Goal: Task Accomplishment & Management: Use online tool/utility

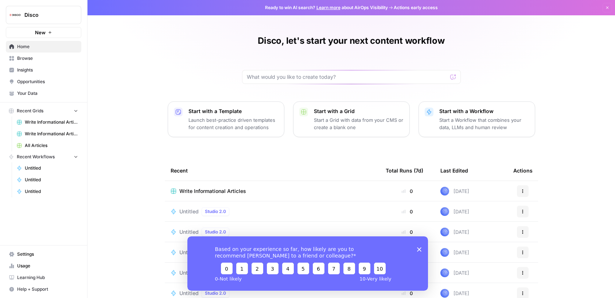
click at [42, 142] on span "All Articles" at bounding box center [51, 145] width 53 height 7
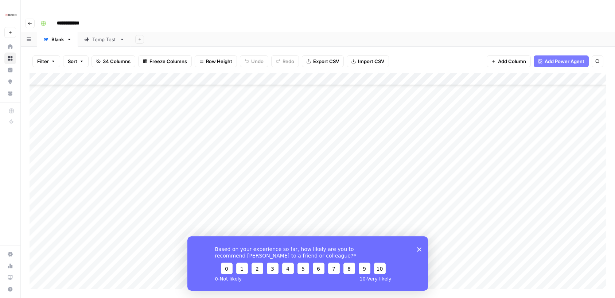
scroll to position [3914, 0]
click at [418, 251] on icon "Close survey" at bounding box center [419, 249] width 4 height 4
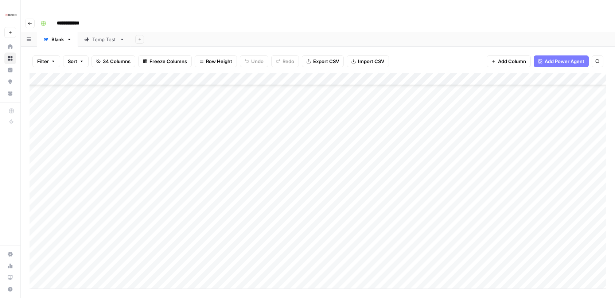
click at [81, 269] on div "Add Column" at bounding box center [318, 181] width 577 height 216
click at [179, 149] on div "Add Column" at bounding box center [318, 181] width 577 height 216
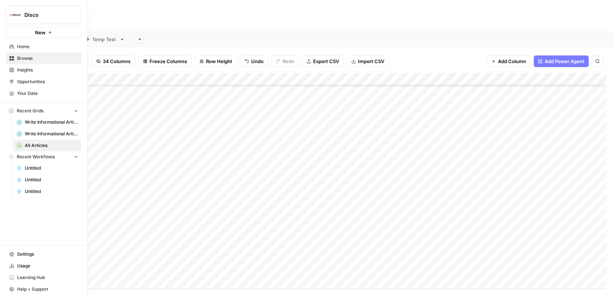
click at [11, 45] on icon at bounding box center [11, 46] width 5 height 5
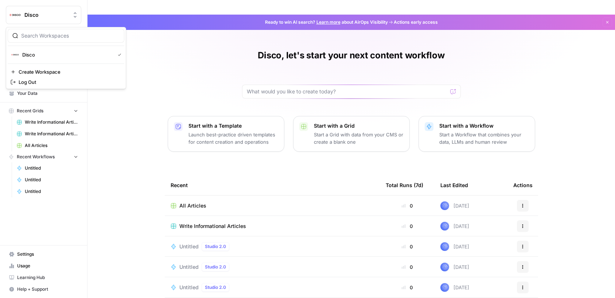
click at [30, 18] on span "Disco" at bounding box center [46, 14] width 44 height 7
click at [182, 91] on div "Disco, let's start your next content workflow Start with a Template Launch best…" at bounding box center [352, 183] width 528 height 336
click at [32, 254] on span "Settings" at bounding box center [47, 254] width 61 height 7
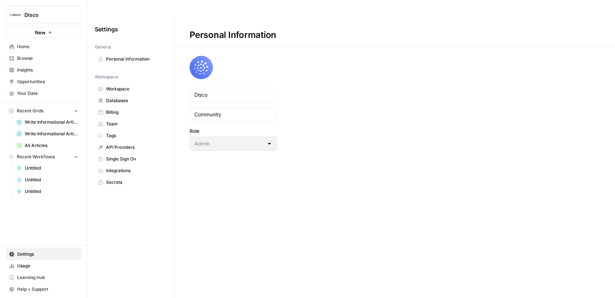
click at [115, 97] on span "Databases" at bounding box center [135, 100] width 58 height 7
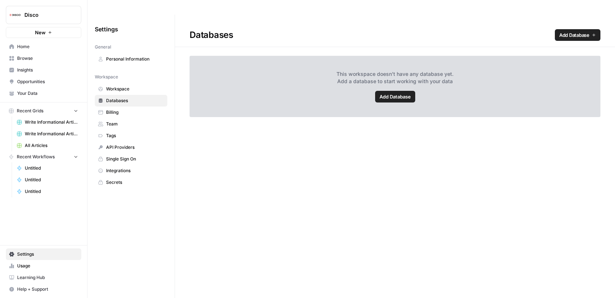
click at [126, 107] on link "Billing" at bounding box center [131, 113] width 73 height 12
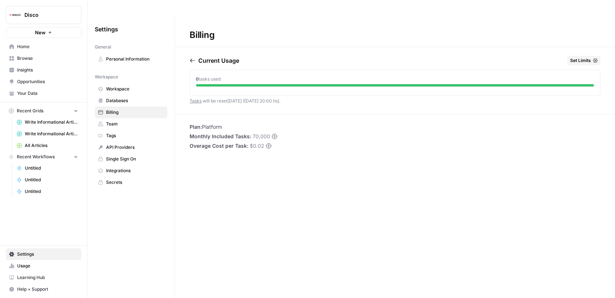
click at [124, 86] on span "Workspace" at bounding box center [135, 89] width 58 height 7
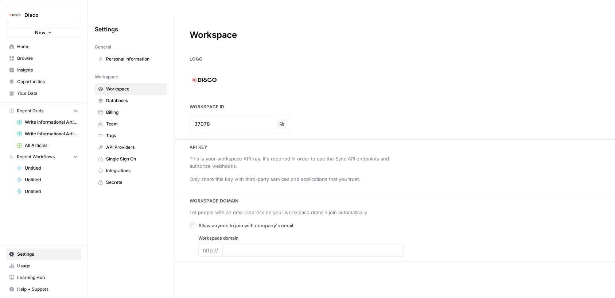
type input "[DOMAIN_NAME]"
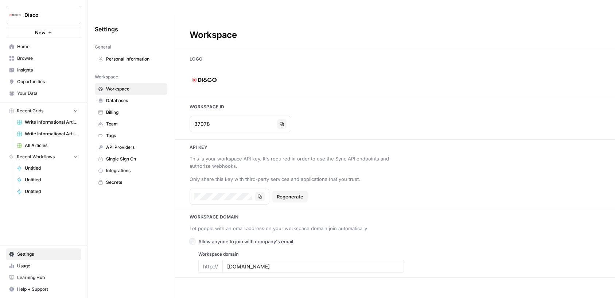
click at [33, 62] on link "Browse" at bounding box center [44, 59] width 76 height 12
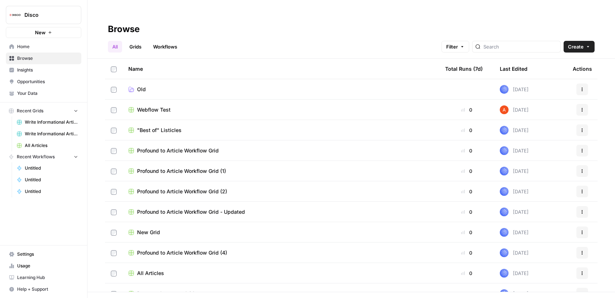
click at [29, 49] on span "Home" at bounding box center [47, 46] width 61 height 7
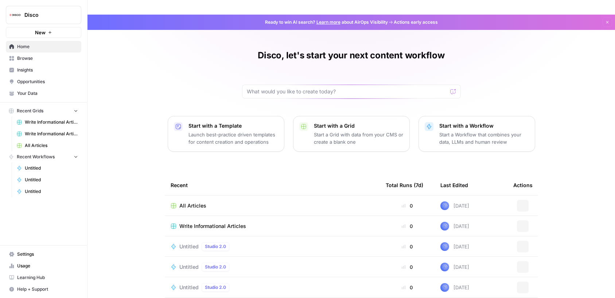
click at [32, 88] on link "Your Data" at bounding box center [44, 94] width 76 height 12
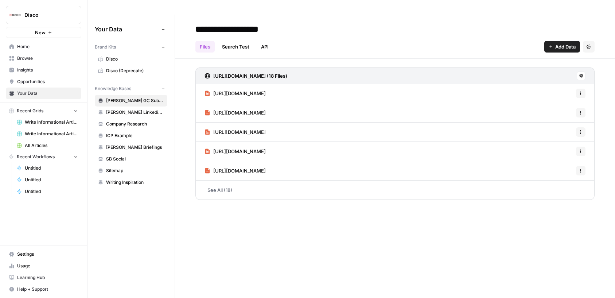
click at [114, 56] on span "Disco" at bounding box center [135, 59] width 58 height 7
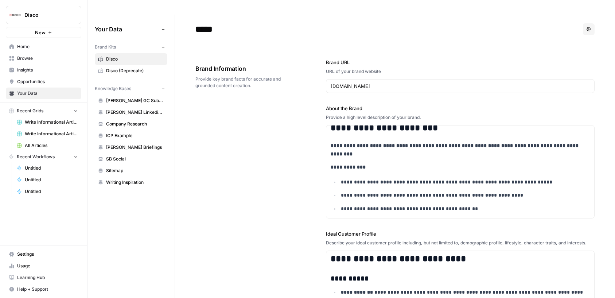
scroll to position [1076, 0]
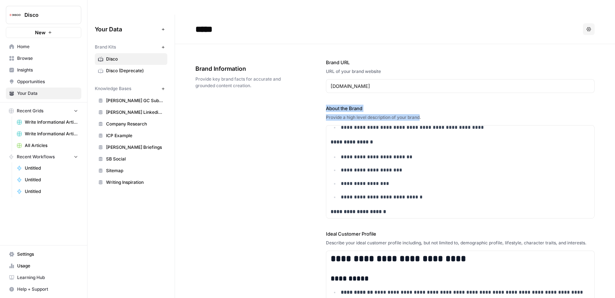
drag, startPoint x: 324, startPoint y: 92, endPoint x: 420, endPoint y: 105, distance: 97.6
click at [403, 179] on p "**********" at bounding box center [465, 183] width 249 height 8
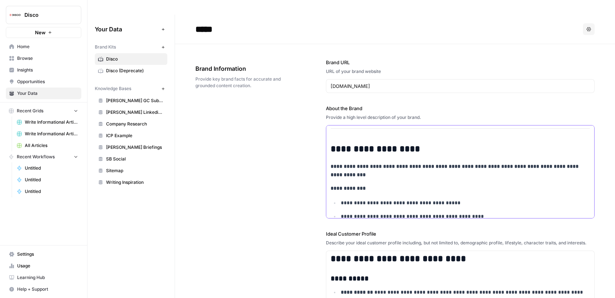
scroll to position [0, 0]
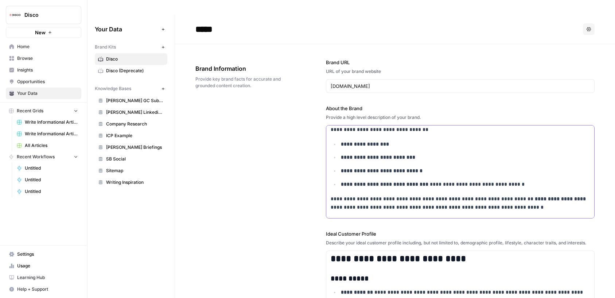
scroll to position [208, 0]
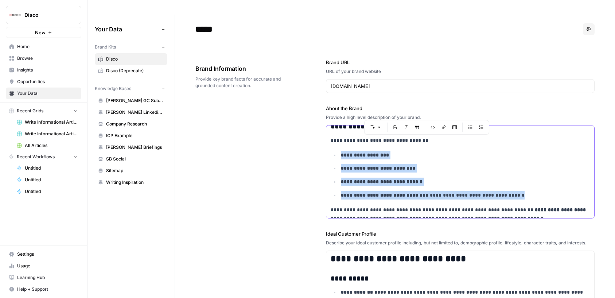
drag, startPoint x: 520, startPoint y: 180, endPoint x: 336, endPoint y: 141, distance: 187.3
click at [336, 151] on ul "**********" at bounding box center [460, 175] width 259 height 49
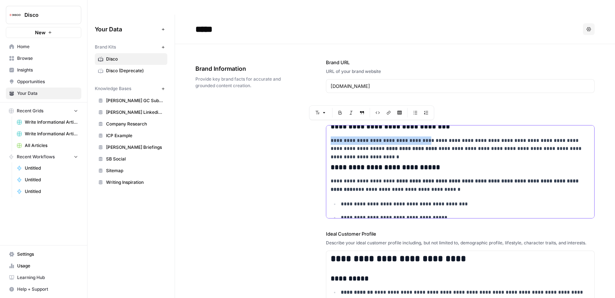
drag, startPoint x: 414, startPoint y: 126, endPoint x: 330, endPoint y: 125, distance: 84.3
click at [330, 125] on div "**********" at bounding box center [461, 109] width 268 height 383
click at [363, 139] on div "**********" at bounding box center [461, 109] width 268 height 383
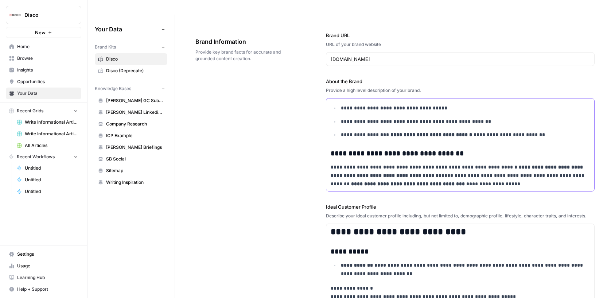
scroll to position [110, 0]
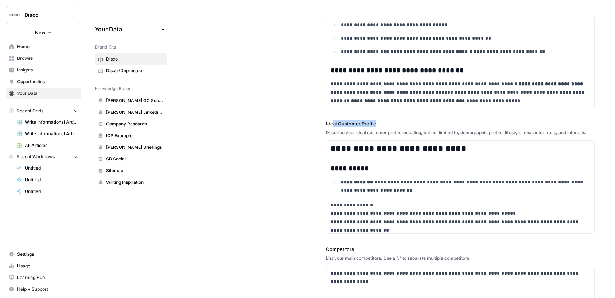
drag, startPoint x: 379, startPoint y: 112, endPoint x: 319, endPoint y: 114, distance: 59.9
click at [319, 114] on div "**********" at bounding box center [395, 194] width 399 height 520
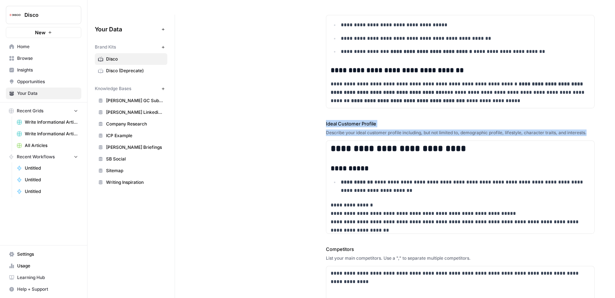
drag, startPoint x: 326, startPoint y: 110, endPoint x: 590, endPoint y: 121, distance: 264.7
click at [590, 121] on div "**********" at bounding box center [395, 194] width 399 height 520
copy div "Ideal Customer Profile Describe your ideal customer profile including, but not …"
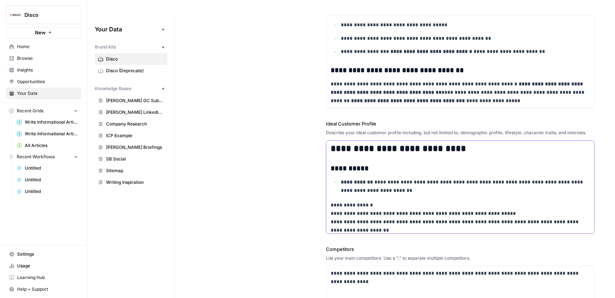
click at [361, 178] on p "**********" at bounding box center [465, 186] width 249 height 17
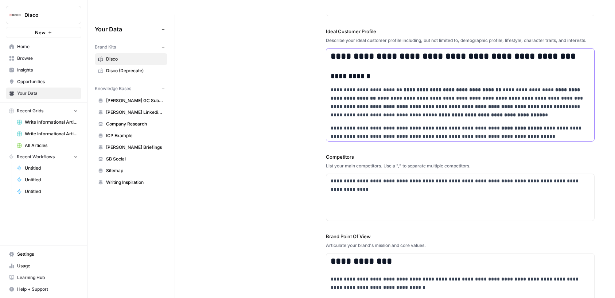
scroll to position [240, 0]
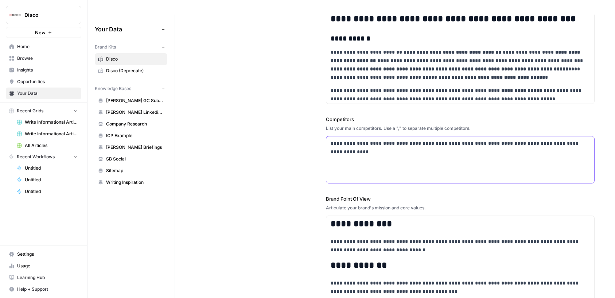
click at [377, 139] on p "**********" at bounding box center [460, 147] width 259 height 17
click at [331, 156] on div "**********" at bounding box center [461, 159] width 268 height 47
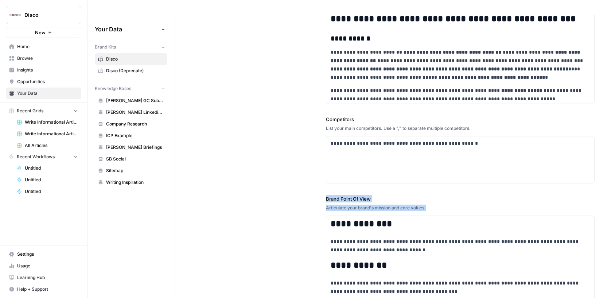
drag, startPoint x: 324, startPoint y: 183, endPoint x: 428, endPoint y: 192, distance: 104.4
click at [428, 192] on div "**********" at bounding box center [395, 64] width 399 height 520
copy div "Brand Point Of View Articulate your brand's mission and core values."
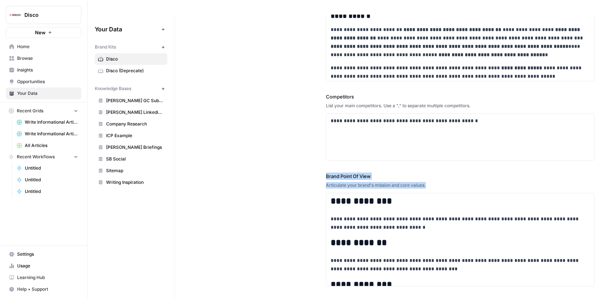
scroll to position [265, 0]
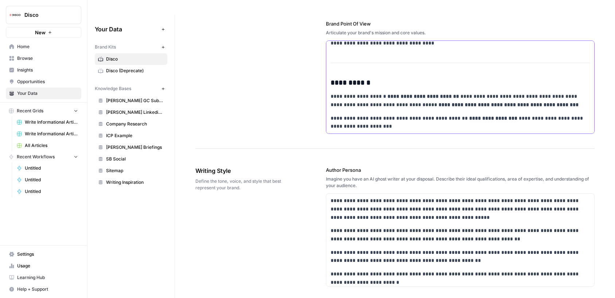
scroll to position [446, 0]
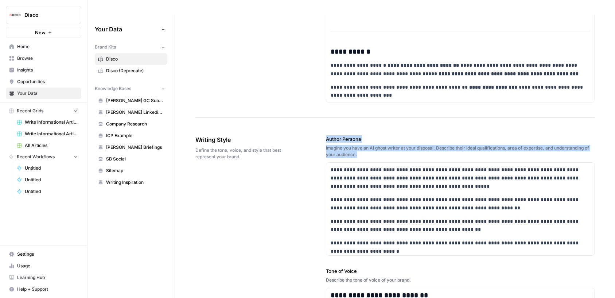
drag, startPoint x: 324, startPoint y: 124, endPoint x: 358, endPoint y: 139, distance: 37.1
copy div "Author Persona Imagine you have an AI ghost writer at your disposal. Describe t…"
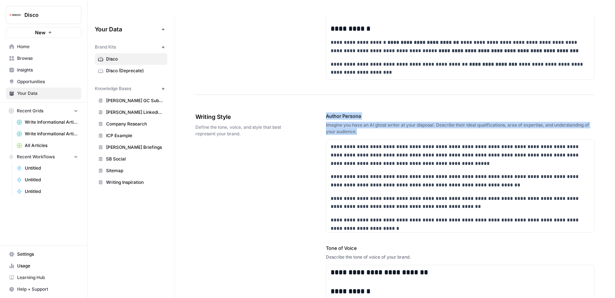
scroll to position [33, 0]
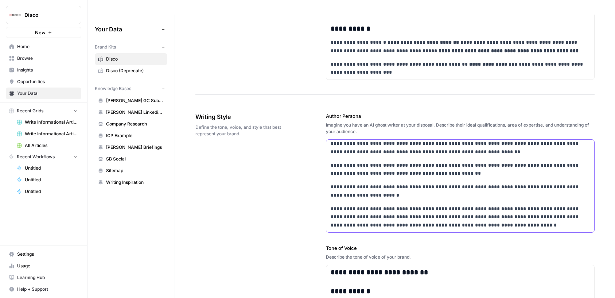
click at [371, 166] on div "**********" at bounding box center [461, 170] width 268 height 126
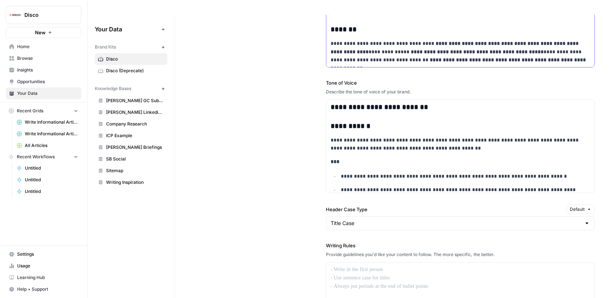
scroll to position [634, 0]
drag, startPoint x: 325, startPoint y: 66, endPoint x: 420, endPoint y: 78, distance: 95.3
click at [420, 78] on div "**********" at bounding box center [395, 175] width 399 height 484
copy div "Tone of Voice Describe the tone of voice of your brand."
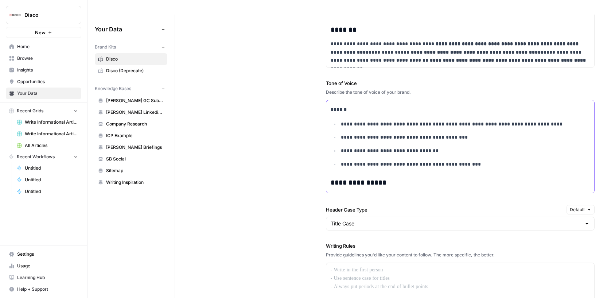
click at [370, 147] on p "**********" at bounding box center [465, 151] width 249 height 8
click at [390, 133] on p "**********" at bounding box center [465, 137] width 249 height 8
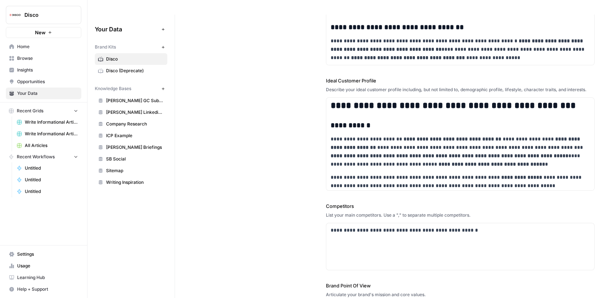
scroll to position [0, 0]
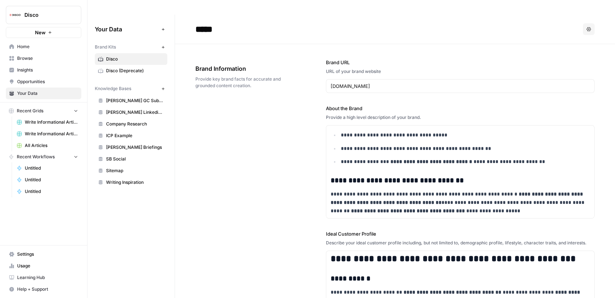
click at [126, 65] on link "Disco (Deprecate)" at bounding box center [131, 71] width 73 height 12
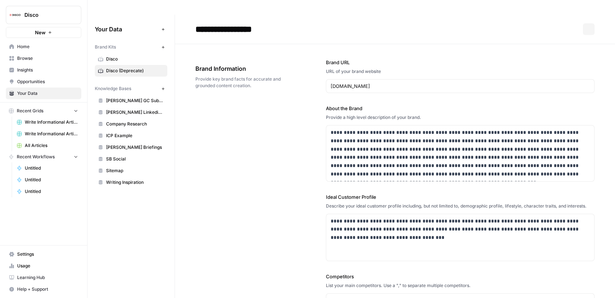
click at [119, 56] on span "Disco" at bounding box center [135, 59] width 58 height 7
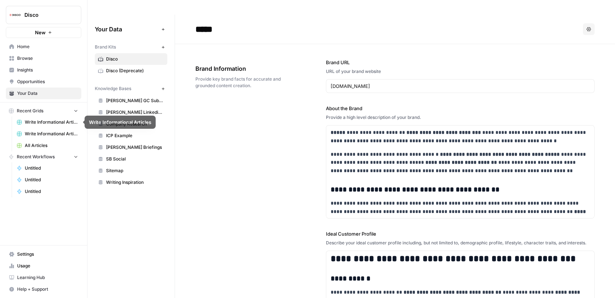
click at [30, 143] on span "All Articles" at bounding box center [51, 145] width 53 height 7
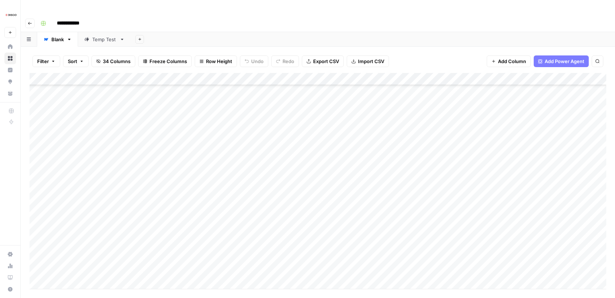
scroll to position [3926, 0]
click at [130, 253] on div "Add Column" at bounding box center [318, 181] width 577 height 216
type textarea "**********"
click at [142, 255] on div "Add Column" at bounding box center [318, 181] width 577 height 216
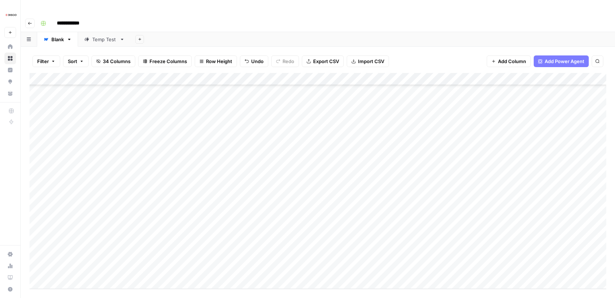
click at [320, 255] on div "Add Column" at bounding box center [318, 181] width 577 height 216
click at [479, 255] on div "Add Column" at bounding box center [318, 181] width 577 height 216
click at [488, 241] on div "Add Column" at bounding box center [318, 181] width 577 height 216
click at [488, 257] on div "Add Column" at bounding box center [318, 181] width 577 height 216
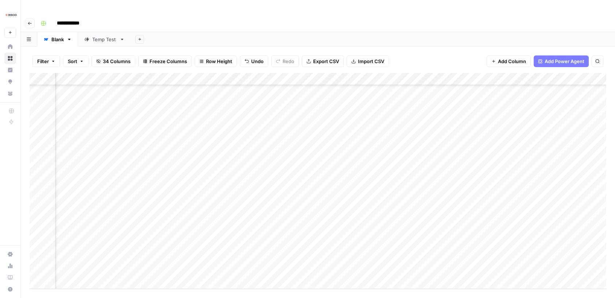
click at [356, 255] on div "Add Column" at bounding box center [318, 181] width 577 height 216
click at [187, 257] on div "Add Column" at bounding box center [318, 181] width 577 height 216
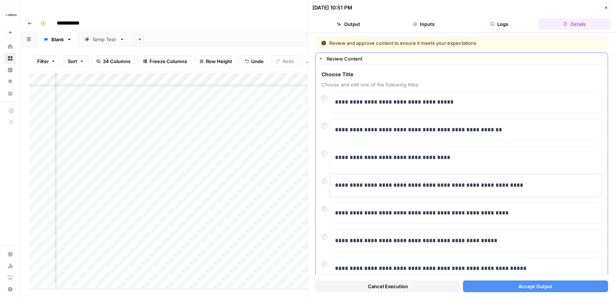
click at [478, 185] on p "**********" at bounding box center [466, 185] width 262 height 9
click at [529, 283] on span "Accept Output" at bounding box center [536, 286] width 34 height 7
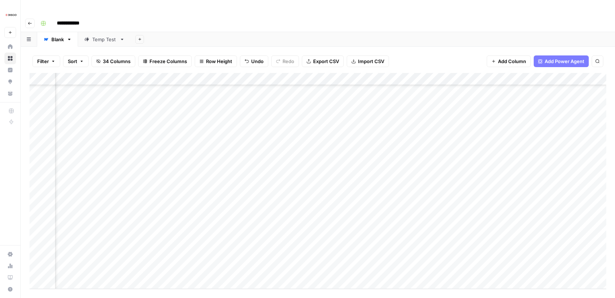
click at [253, 255] on div "Add Column" at bounding box center [318, 181] width 577 height 216
click at [455, 256] on div "Add Column" at bounding box center [318, 181] width 577 height 216
click at [470, 256] on div "Add Column" at bounding box center [318, 181] width 577 height 216
click at [395, 289] on footer "Add Row Add 10 Rows [STREET_ADDRESS]" at bounding box center [318, 301] width 577 height 24
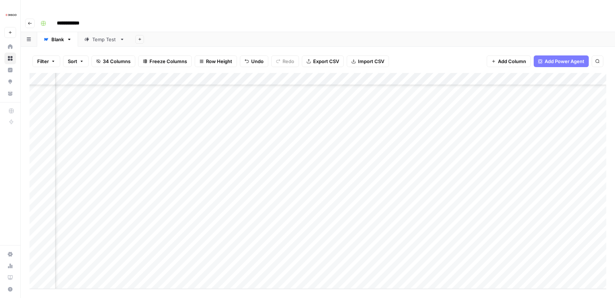
click at [508, 257] on div "Add Column" at bounding box center [318, 181] width 577 height 216
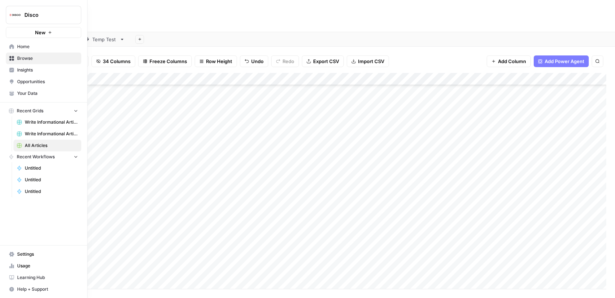
click at [35, 256] on span "Settings" at bounding box center [47, 254] width 61 height 7
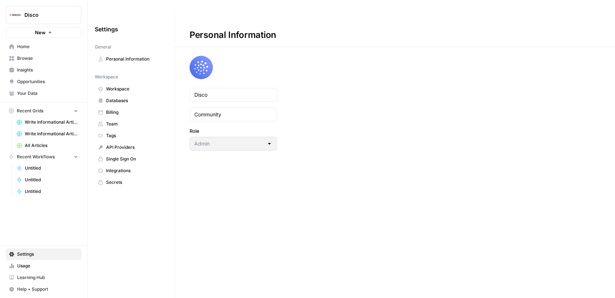
click at [32, 92] on span "Your Data" at bounding box center [47, 93] width 61 height 7
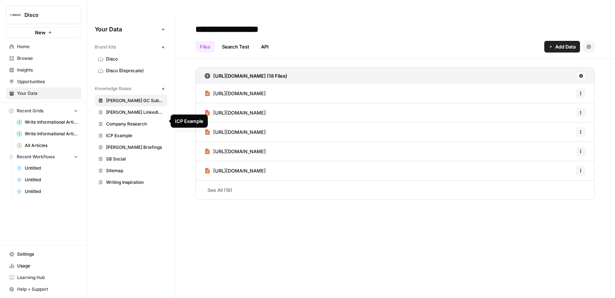
click at [126, 132] on span "ICP Example" at bounding box center [135, 135] width 58 height 7
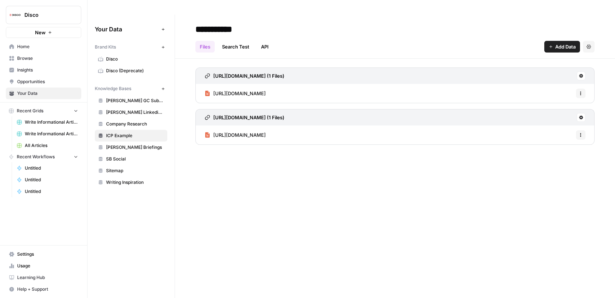
click at [135, 121] on span "Company Research" at bounding box center [135, 124] width 58 height 7
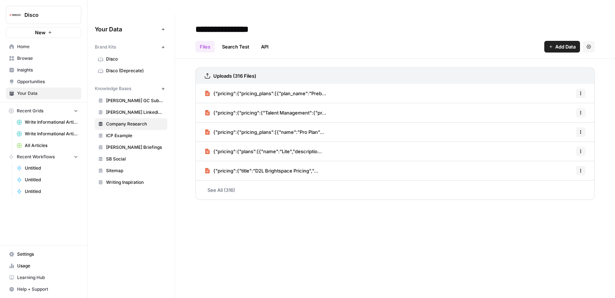
click at [222, 181] on link "See All (316)" at bounding box center [395, 190] width 399 height 19
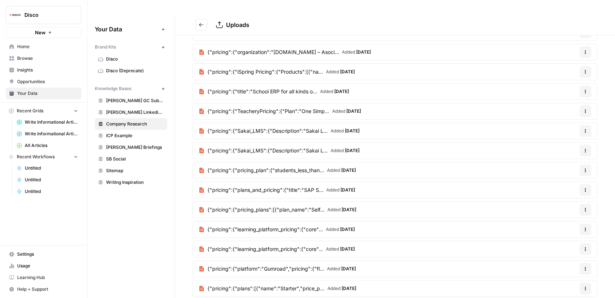
scroll to position [1080, 0]
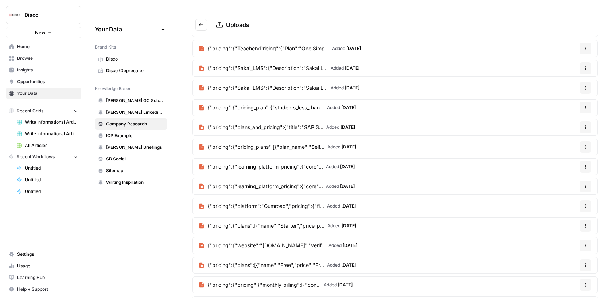
click at [38, 145] on span "All Articles" at bounding box center [51, 145] width 53 height 7
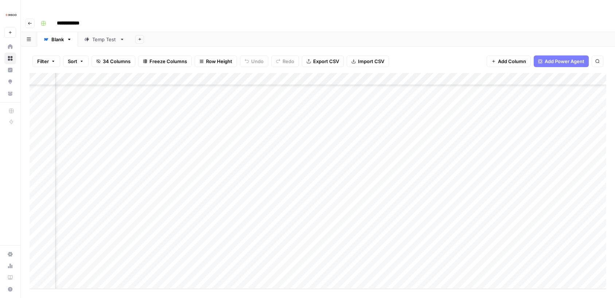
scroll to position [3926, 636]
click at [332, 255] on div "Add Column" at bounding box center [318, 181] width 577 height 216
click at [328, 254] on div "Add Column" at bounding box center [318, 181] width 577 height 216
click at [328, 254] on div at bounding box center [307, 255] width 67 height 13
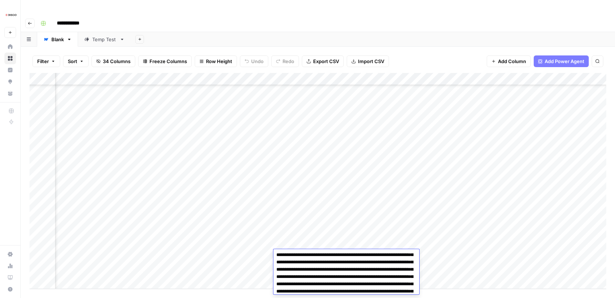
scroll to position [768, 0]
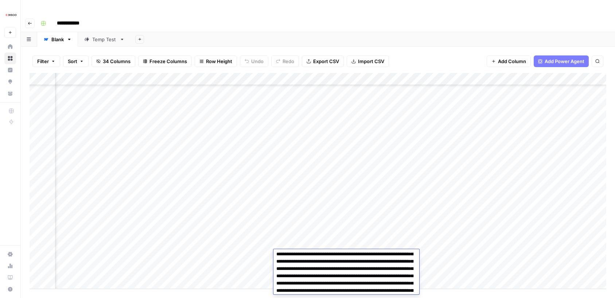
click at [443, 156] on div "Add Column" at bounding box center [318, 181] width 577 height 216
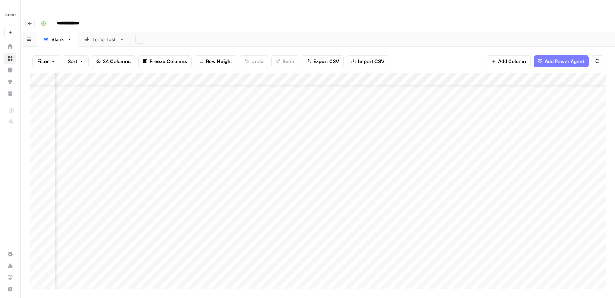
scroll to position [3926, 571]
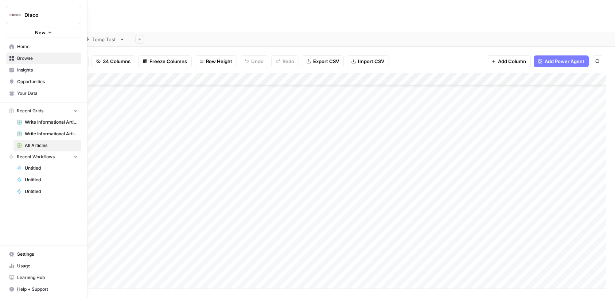
click at [32, 34] on button "New" at bounding box center [44, 32] width 76 height 11
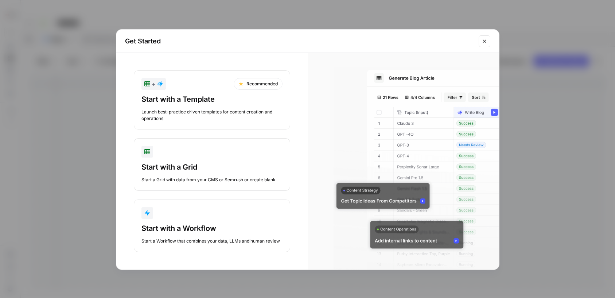
click at [187, 107] on div "Start with a Template Launch best-practice driven templates for content creatio…" at bounding box center [212, 108] width 141 height 28
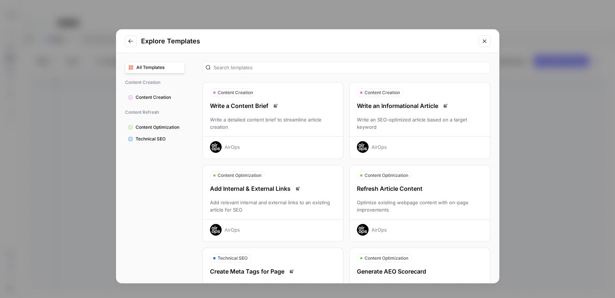
click at [167, 97] on span "Content Creation" at bounding box center [159, 97] width 46 height 7
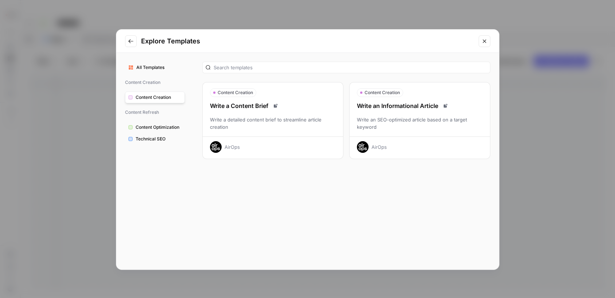
click at [167, 128] on span "Content Optimization" at bounding box center [159, 127] width 46 height 7
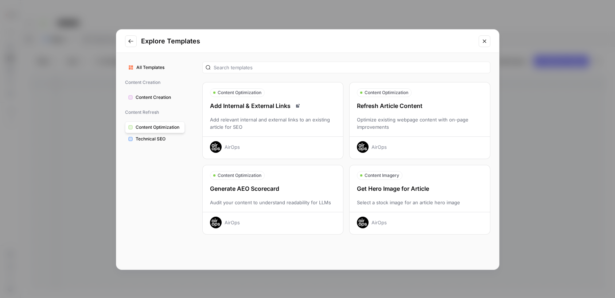
click at [166, 142] on span "Technical SEO" at bounding box center [159, 139] width 46 height 7
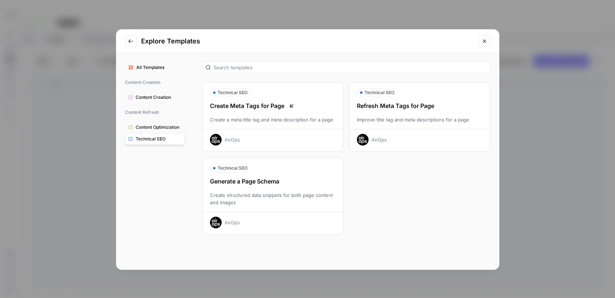
click at [169, 130] on span "Content Optimization" at bounding box center [159, 127] width 46 height 7
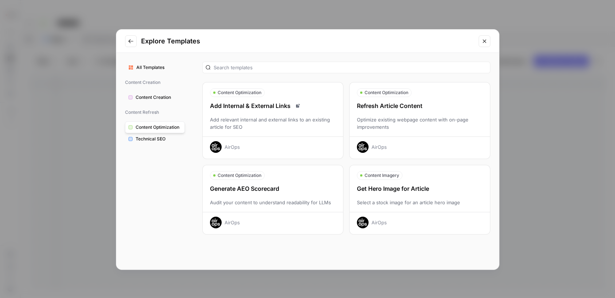
click at [403, 111] on div "Refresh Article Content Optimize existing webpage content with on-page improvem…" at bounding box center [420, 126] width 140 height 51
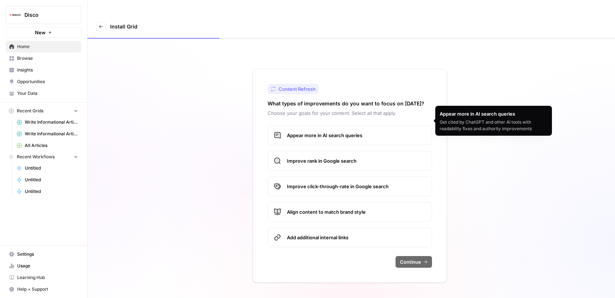
click at [394, 132] on span "Appear more in AI search queries" at bounding box center [356, 135] width 139 height 7
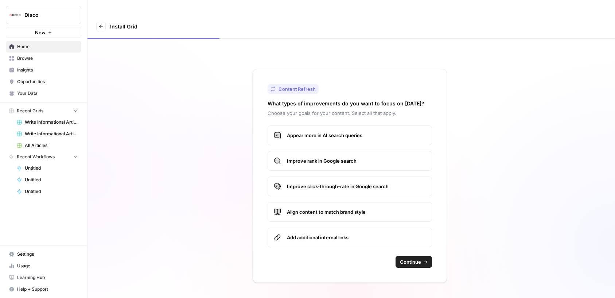
click at [414, 258] on span "Continue" at bounding box center [410, 261] width 21 height 7
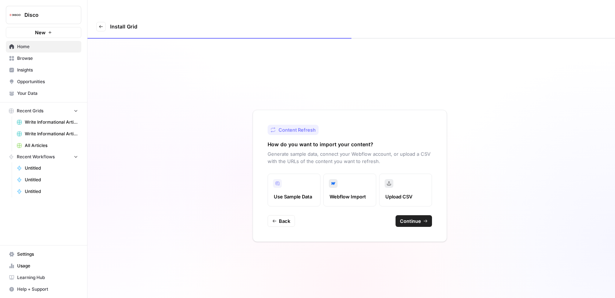
click at [362, 177] on label "Webflow Import" at bounding box center [350, 190] width 53 height 33
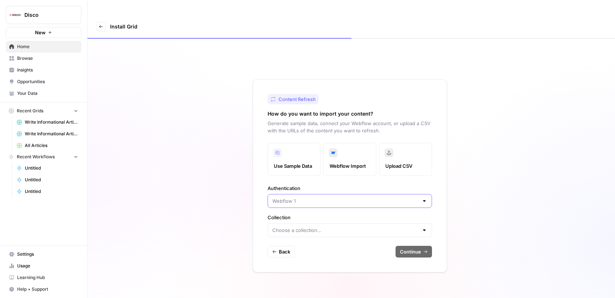
click at [408, 197] on input "Authentication" at bounding box center [346, 200] width 146 height 7
type input "Webflow 1"
click at [412, 185] on div "Authentication Webflow 1" at bounding box center [350, 196] width 165 height 23
click at [404, 227] on input "Collection" at bounding box center [346, 230] width 146 height 7
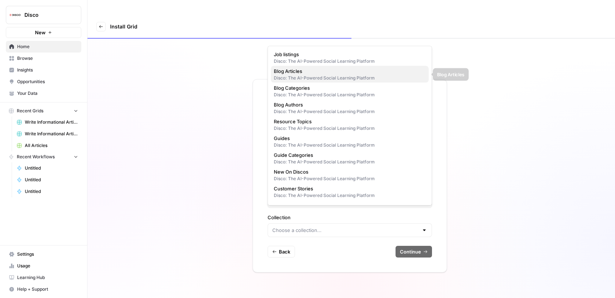
click at [357, 77] on div "Disco: The AI-Powered Social Learning Platform" at bounding box center [350, 78] width 152 height 7
type input "Blog Articles"
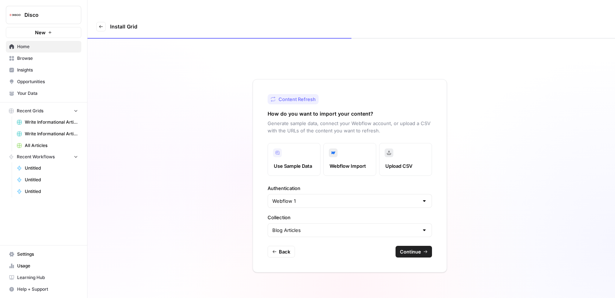
click at [420, 248] on span "Continue" at bounding box center [410, 251] width 21 height 7
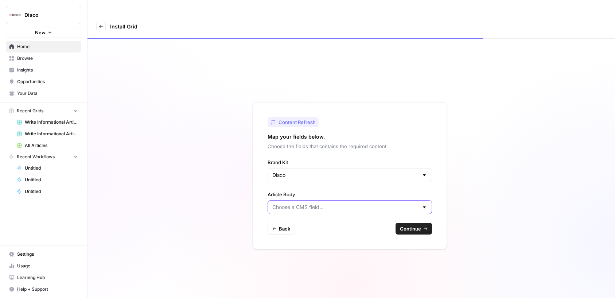
click at [372, 204] on input "Article Body" at bounding box center [346, 207] width 146 height 7
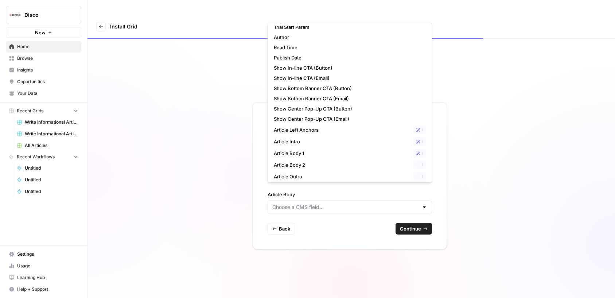
scroll to position [139, 0]
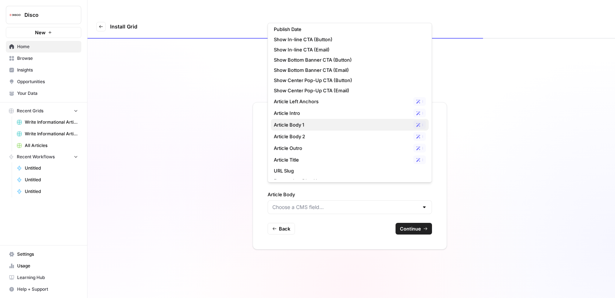
click at [347, 126] on span "Article Body 1" at bounding box center [342, 124] width 137 height 7
type input "Article Body 1"
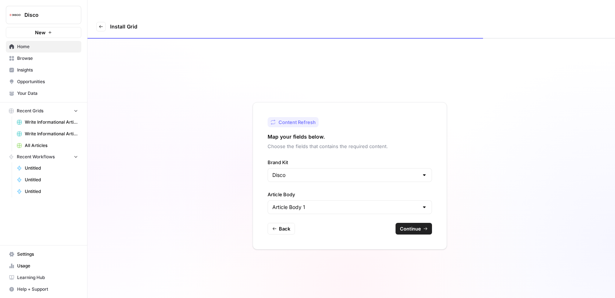
click at [402, 225] on span "Continue" at bounding box center [410, 228] width 21 height 7
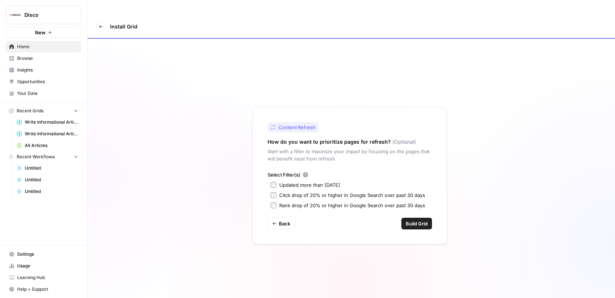
click at [327, 181] on div "Updated more than [DATE]" at bounding box center [309, 184] width 61 height 7
click at [412, 220] on span "Build Grid" at bounding box center [417, 223] width 22 height 7
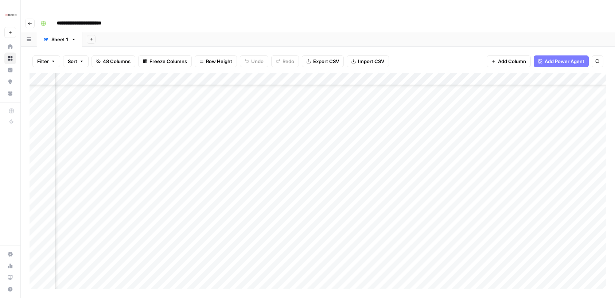
scroll to position [1937, 187]
click at [308, 99] on div "Add Column" at bounding box center [318, 181] width 577 height 216
click at [198, 105] on div "Add Column" at bounding box center [318, 181] width 577 height 216
type input "******"
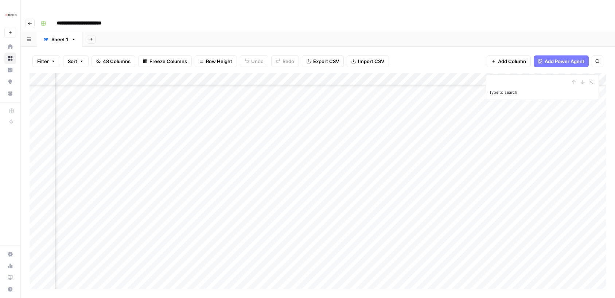
click at [423, 127] on div "Add Column" at bounding box center [318, 181] width 577 height 216
click at [592, 79] on icon "Close Search" at bounding box center [592, 82] width 6 height 6
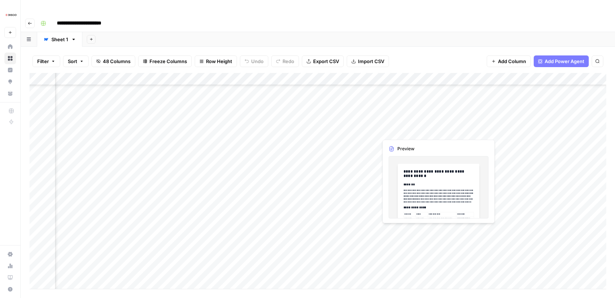
click at [437, 232] on div "Add Column" at bounding box center [318, 181] width 577 height 216
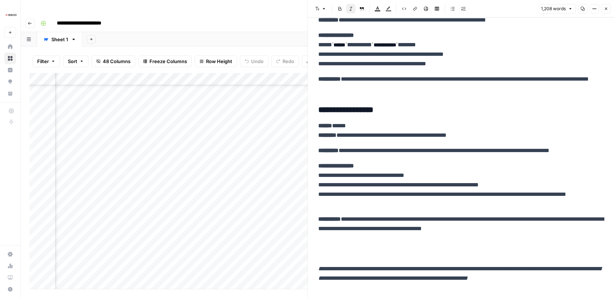
scroll to position [1806, 0]
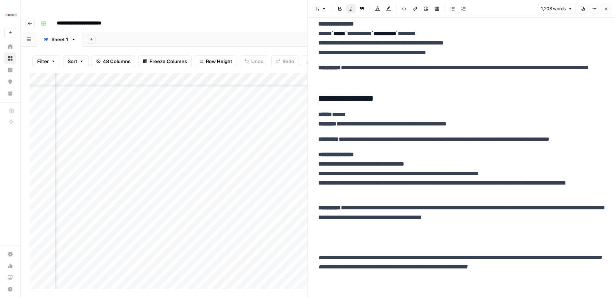
click at [256, 196] on div "Add Column" at bounding box center [169, 181] width 278 height 216
click at [607, 5] on button "Close" at bounding box center [606, 8] width 9 height 9
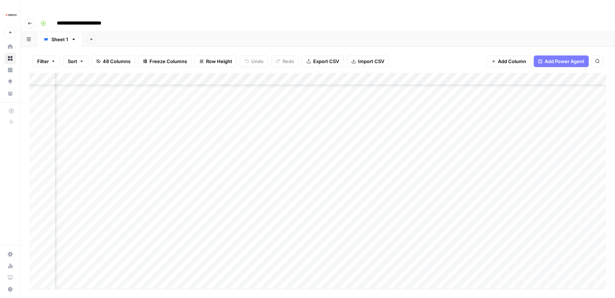
scroll to position [4713, 100]
type input "******"
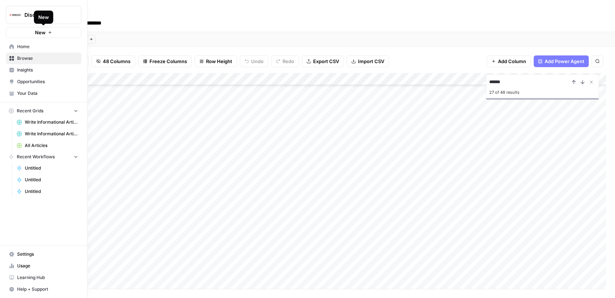
click at [22, 33] on button "New" at bounding box center [44, 32] width 76 height 11
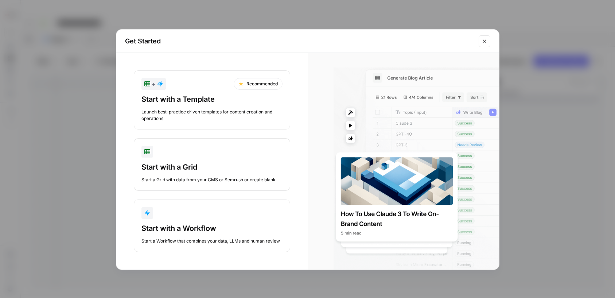
click at [482, 37] on button "Close modal" at bounding box center [485, 41] width 12 height 12
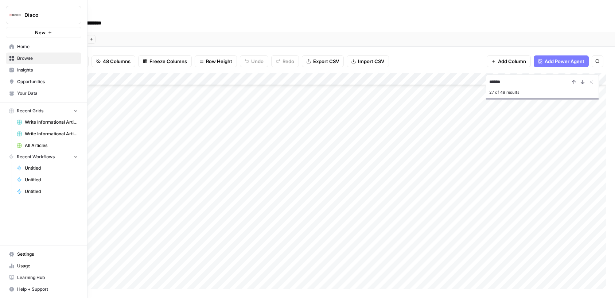
click at [12, 263] on icon at bounding box center [11, 265] width 5 height 5
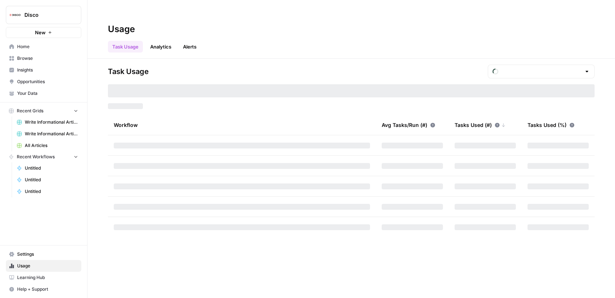
type input "October Tasks"
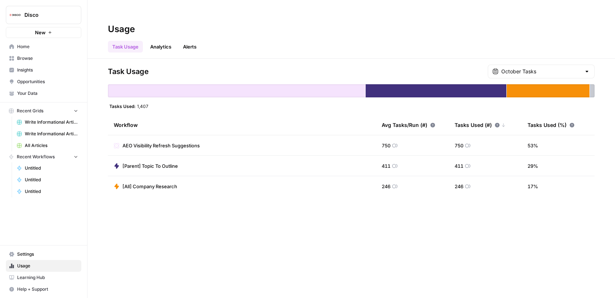
click at [37, 59] on span "Browse" at bounding box center [47, 58] width 61 height 7
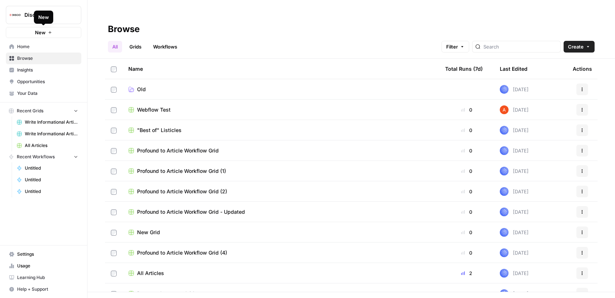
click at [50, 28] on button "New" at bounding box center [44, 32] width 76 height 11
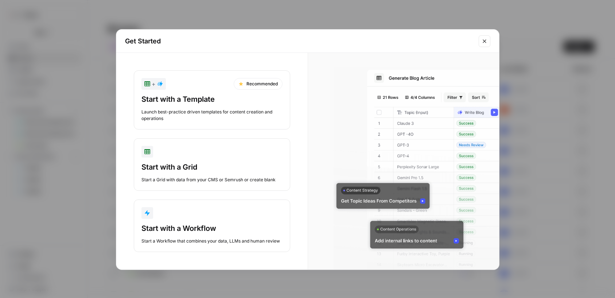
click at [208, 98] on div "Start with a Template" at bounding box center [212, 99] width 141 height 10
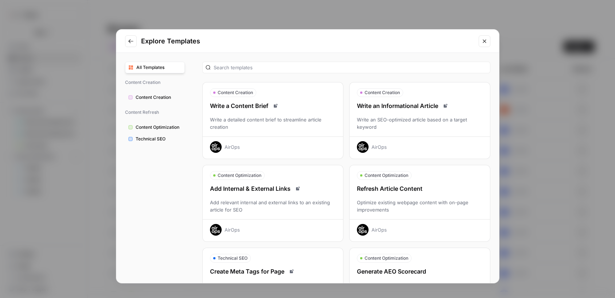
click at [171, 95] on span "Content Creation" at bounding box center [159, 97] width 46 height 7
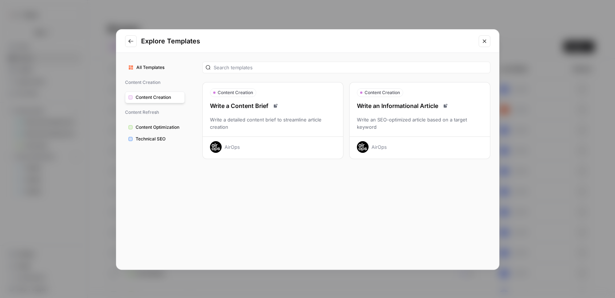
click at [163, 124] on span "Content Optimization" at bounding box center [159, 127] width 46 height 7
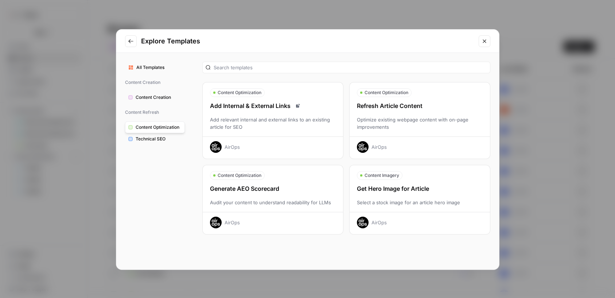
click at [161, 140] on span "Technical SEO" at bounding box center [159, 139] width 46 height 7
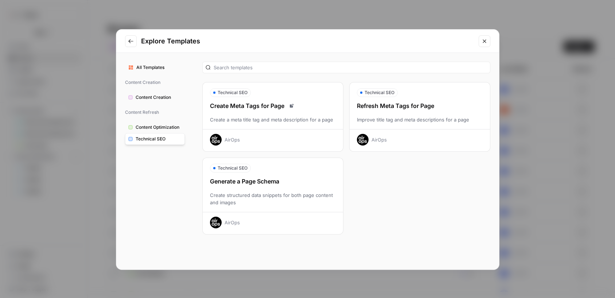
click at [162, 129] on span "Content Optimization" at bounding box center [159, 127] width 46 height 7
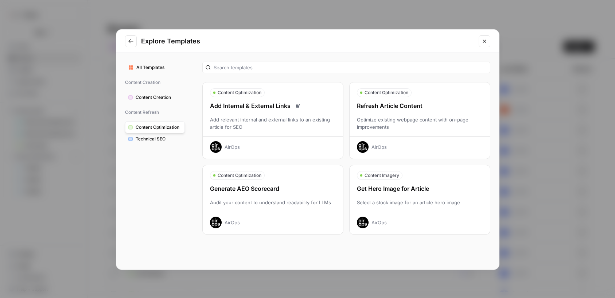
click at [398, 111] on div "Refresh Article Content Optimize existing webpage content with on-page improvem…" at bounding box center [420, 126] width 140 height 51
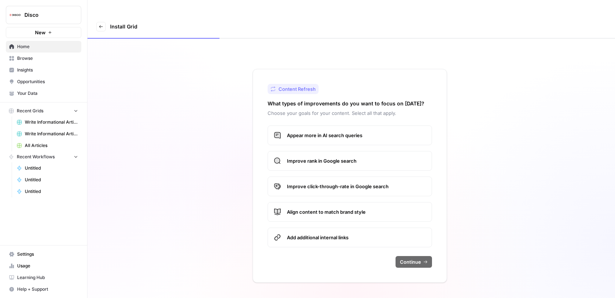
click at [398, 126] on label "Appear more in AI search queries" at bounding box center [350, 136] width 165 height 20
click at [426, 260] on icon "button" at bounding box center [426, 262] width 4 height 4
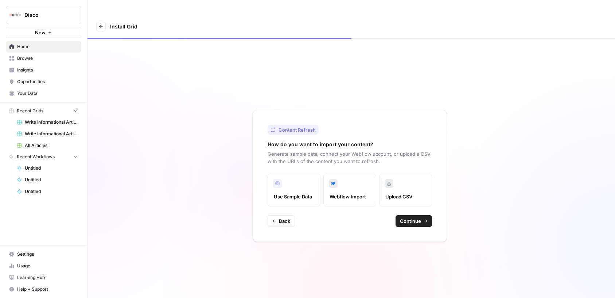
click at [367, 193] on span "Webflow Import" at bounding box center [350, 196] width 40 height 7
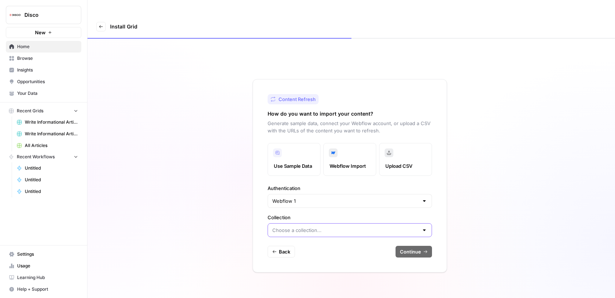
click at [404, 227] on input "Collection" at bounding box center [346, 230] width 146 height 7
click at [310, 246] on div "Back Continue" at bounding box center [350, 252] width 165 height 12
click at [310, 227] on input "Collection" at bounding box center [346, 230] width 146 height 7
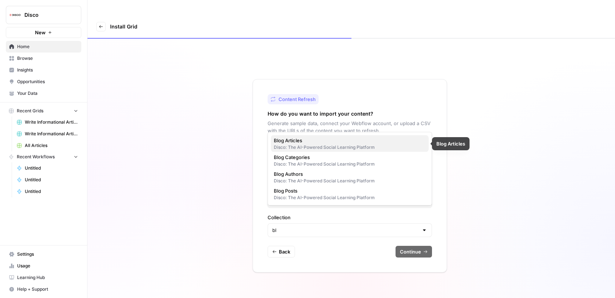
click at [313, 142] on span "Blog Articles" at bounding box center [348, 140] width 149 height 7
type input "Blog Articles"
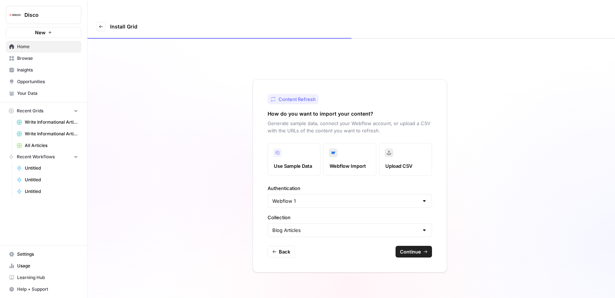
click at [412, 248] on span "Continue" at bounding box center [410, 251] width 21 height 7
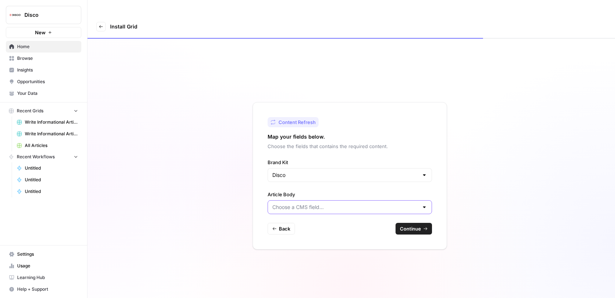
click at [386, 204] on input "Article Body" at bounding box center [346, 207] width 146 height 7
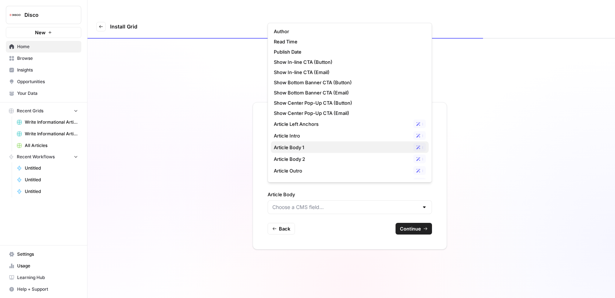
click at [349, 148] on span "Article Body 1" at bounding box center [342, 147] width 137 height 7
type input "Article Body 1"
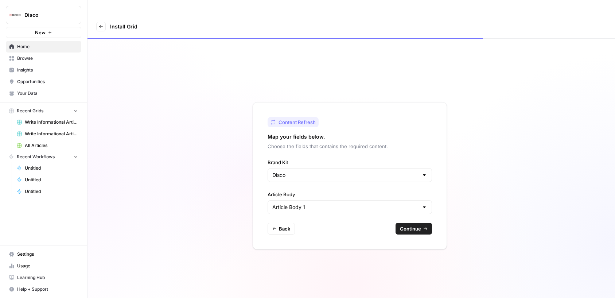
click at [406, 225] on span "Continue" at bounding box center [410, 228] width 21 height 7
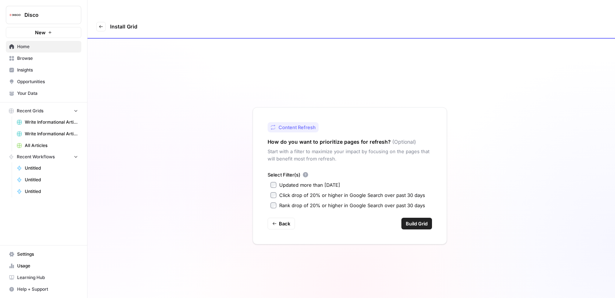
click at [409, 220] on span "Build Grid" at bounding box center [417, 223] width 22 height 7
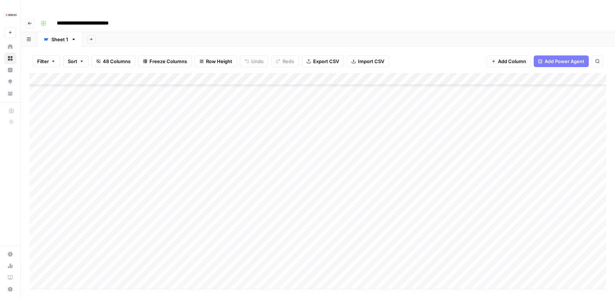
scroll to position [952, 0]
click at [394, 113] on div "Add Column" at bounding box center [318, 181] width 577 height 216
drag, startPoint x: 503, startPoint y: 69, endPoint x: 479, endPoint y: 66, distance: 24.3
click at [479, 73] on div "**********" at bounding box center [318, 181] width 577 height 216
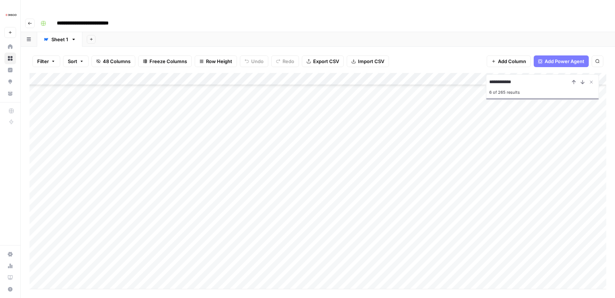
scroll to position [5378, 0]
click at [524, 78] on input "**********" at bounding box center [530, 82] width 80 height 9
type input "******"
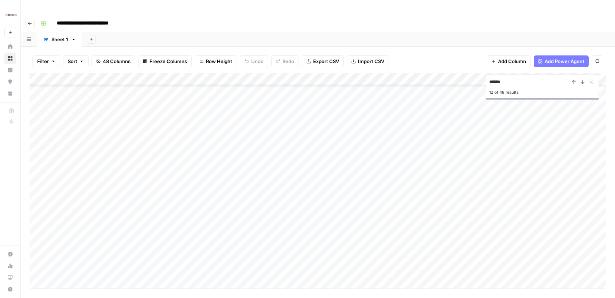
click at [390, 232] on div "Add Column" at bounding box center [318, 181] width 577 height 216
click at [387, 231] on textarea "**********" at bounding box center [389, 232] width 117 height 10
click at [386, 249] on div "Add Column" at bounding box center [318, 181] width 577 height 216
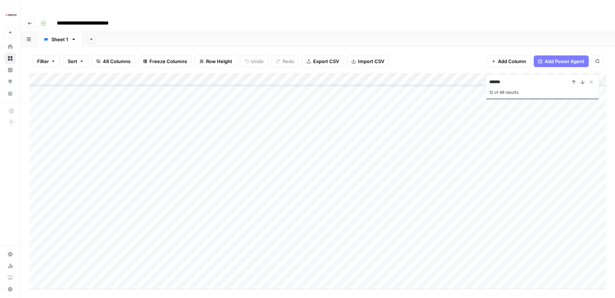
click at [410, 232] on div "Add Column" at bounding box center [318, 181] width 577 height 216
click at [479, 230] on div "Add Column" at bounding box center [318, 181] width 577 height 216
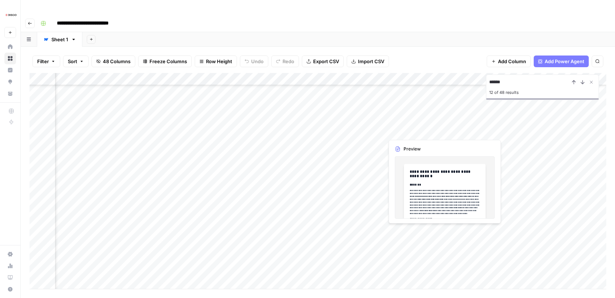
click at [444, 231] on div "Add Column" at bounding box center [318, 181] width 577 height 216
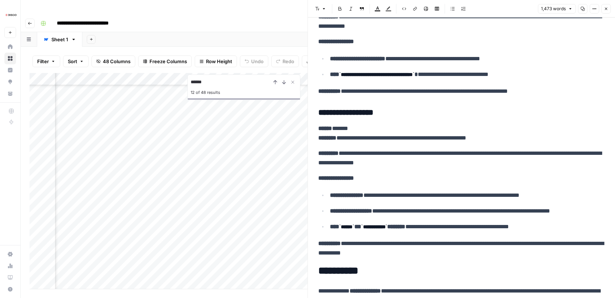
scroll to position [2140, 0]
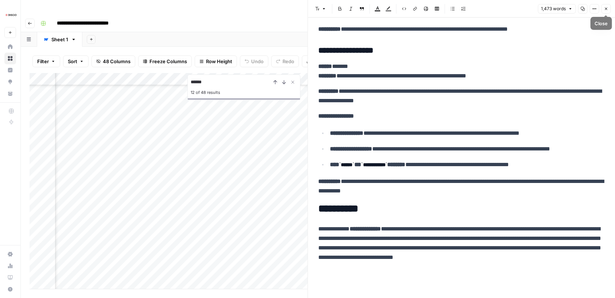
click at [606, 8] on icon "button" at bounding box center [606, 9] width 3 height 3
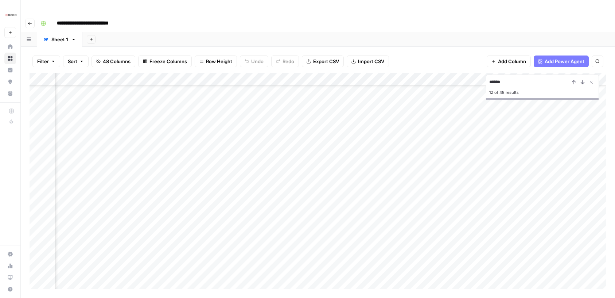
click at [510, 231] on div "Add Column" at bounding box center [318, 181] width 577 height 216
click at [592, 81] on icon "Close Search" at bounding box center [592, 82] width 3 height 3
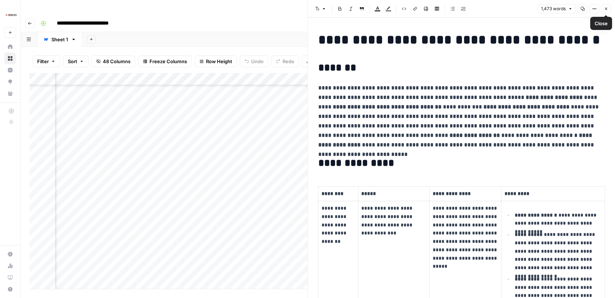
click at [606, 7] on icon "button" at bounding box center [606, 9] width 4 height 4
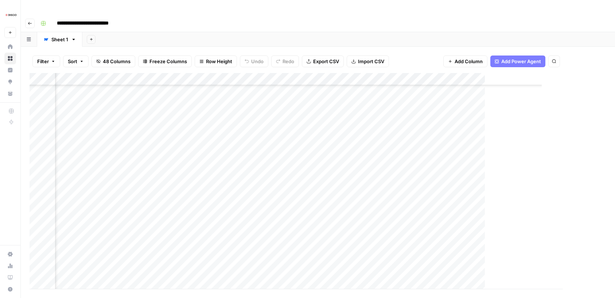
scroll to position [5378, 416]
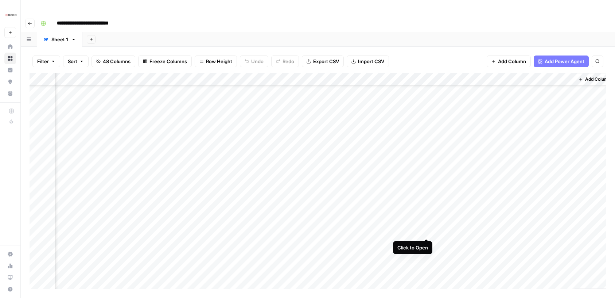
click at [428, 232] on div "Add Column" at bounding box center [318, 181] width 577 height 216
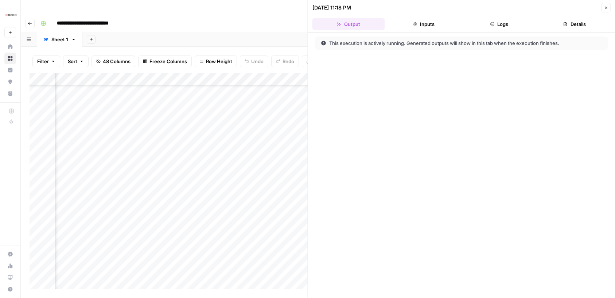
click at [417, 22] on button "Inputs" at bounding box center [424, 24] width 73 height 12
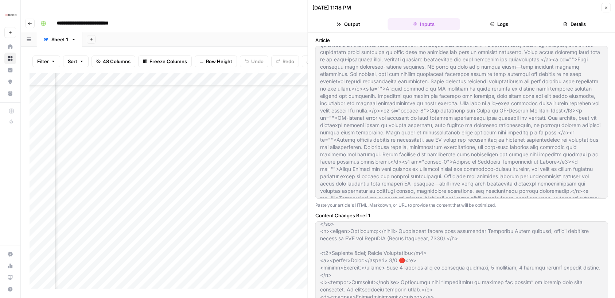
click at [515, 20] on button "Logs" at bounding box center [499, 24] width 73 height 12
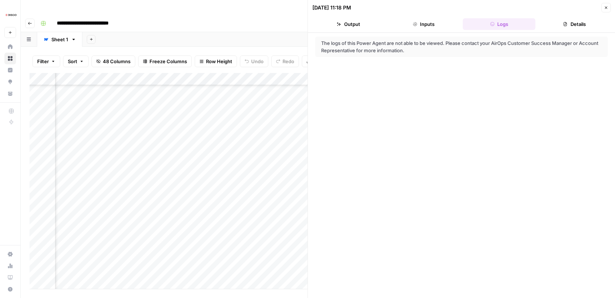
click at [364, 25] on button "Output" at bounding box center [349, 24] width 73 height 12
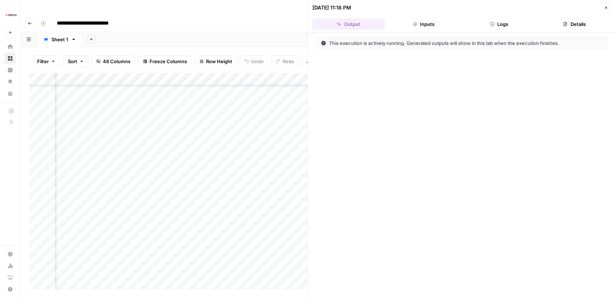
click at [604, 7] on icon "button" at bounding box center [606, 7] width 4 height 4
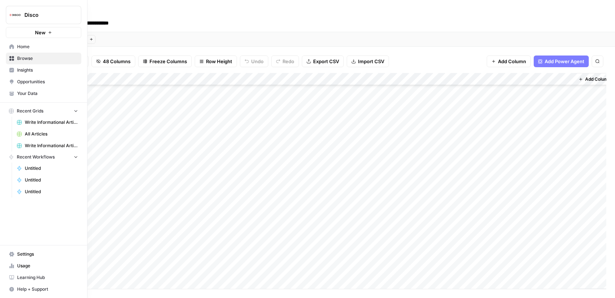
click at [17, 265] on span "Usage" at bounding box center [47, 265] width 61 height 7
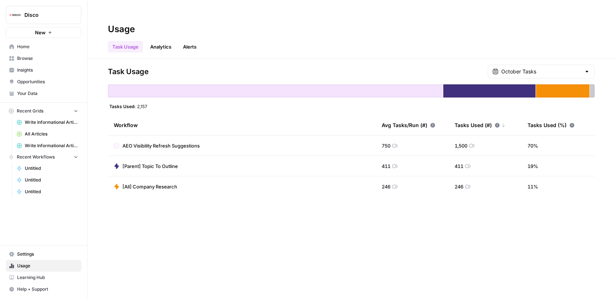
click at [59, 45] on span "Home" at bounding box center [47, 46] width 61 height 7
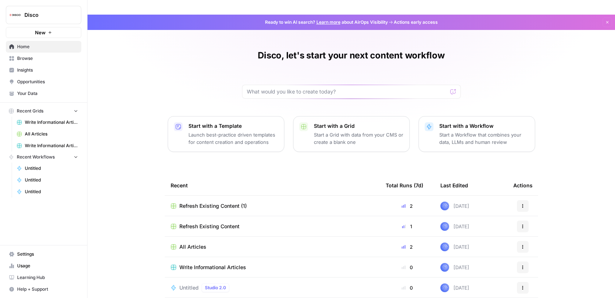
click at [50, 59] on span "Browse" at bounding box center [47, 58] width 61 height 7
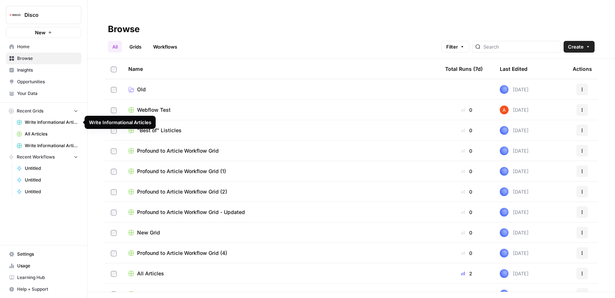
click at [51, 121] on span "Write Informational Articles" at bounding box center [51, 122] width 53 height 7
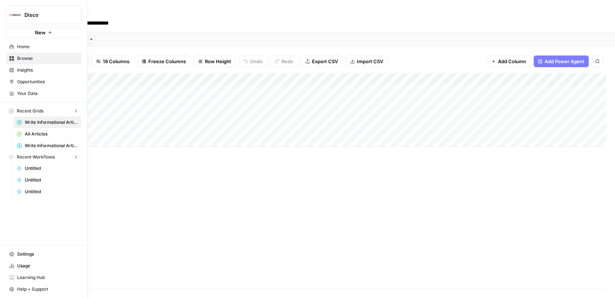
click at [12, 58] on icon at bounding box center [11, 58] width 5 height 5
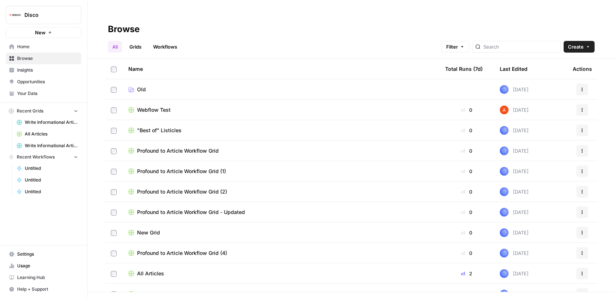
click at [50, 141] on link "Write Informational Articles" at bounding box center [47, 146] width 68 height 12
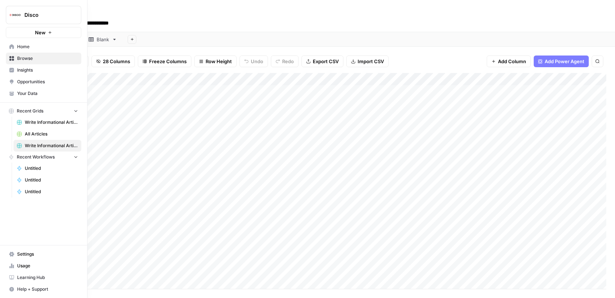
click at [31, 45] on span "Home" at bounding box center [47, 46] width 61 height 7
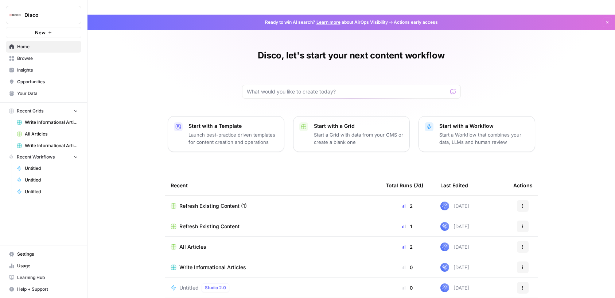
click at [209, 202] on span "Refresh Existing Content (1)" at bounding box center [212, 205] width 67 height 7
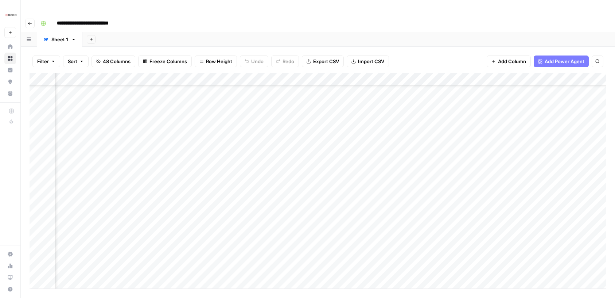
scroll to position [5378, 425]
click at [418, 230] on div "Add Column" at bounding box center [318, 181] width 577 height 216
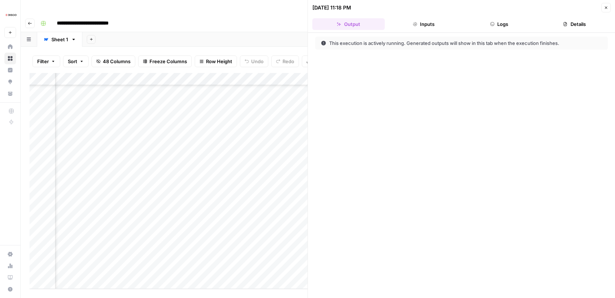
click at [422, 21] on button "Inputs" at bounding box center [424, 24] width 73 height 12
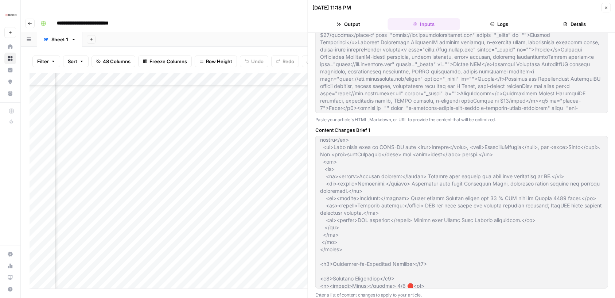
scroll to position [695, 0]
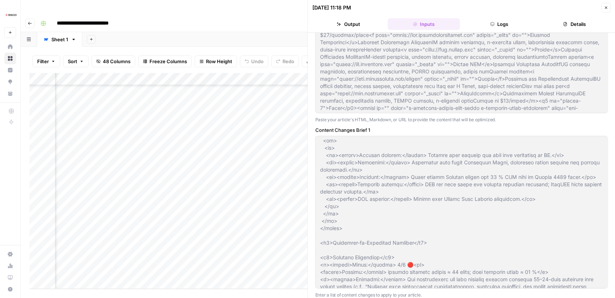
click at [607, 8] on icon "button" at bounding box center [606, 7] width 4 height 4
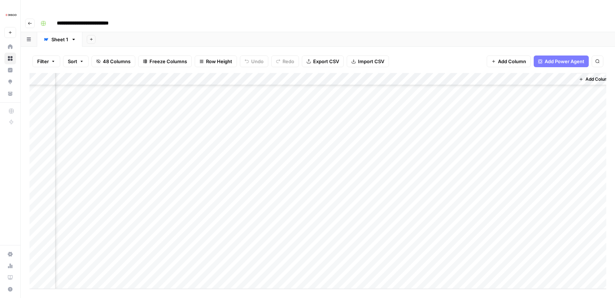
scroll to position [5378, 416]
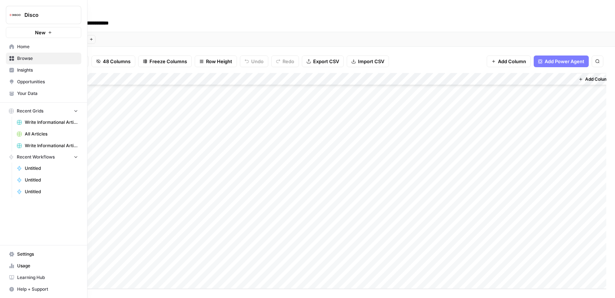
click at [13, 267] on icon at bounding box center [13, 266] width 1 height 3
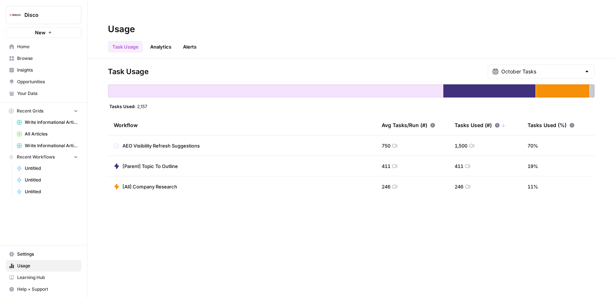
click at [43, 44] on span "Home" at bounding box center [47, 46] width 61 height 7
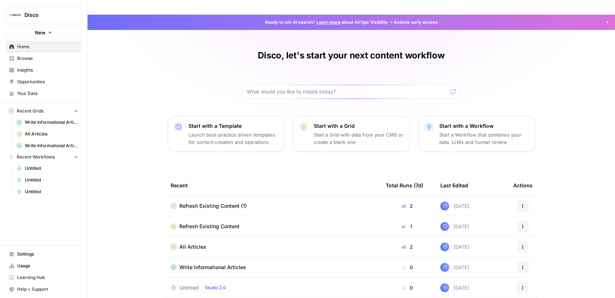
click at [208, 131] on p "Launch best-practice driven templates for content creation and operations" at bounding box center [234, 138] width 90 height 15
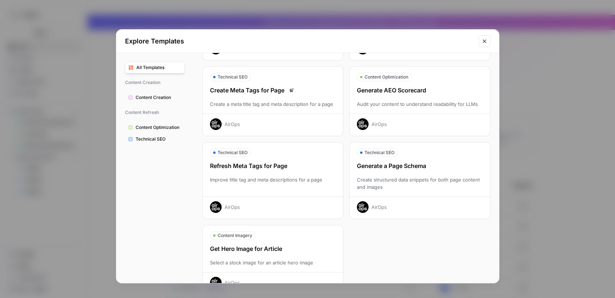
scroll to position [202, 0]
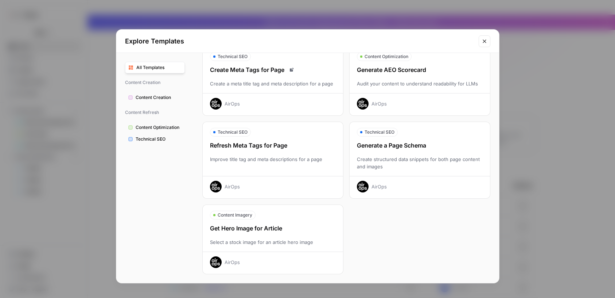
click at [466, 63] on button "Content Optimization Generate AEO Scorecard Audit your content to understand re…" at bounding box center [420, 81] width 141 height 70
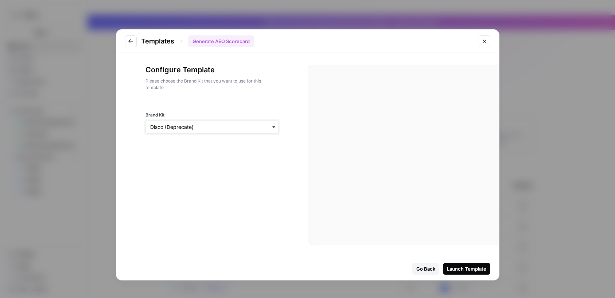
click at [244, 126] on input "Brand Kit" at bounding box center [212, 126] width 124 height 7
click at [251, 158] on div "Disco" at bounding box center [212, 161] width 132 height 14
click at [457, 266] on div "Launch Template" at bounding box center [466, 268] width 39 height 7
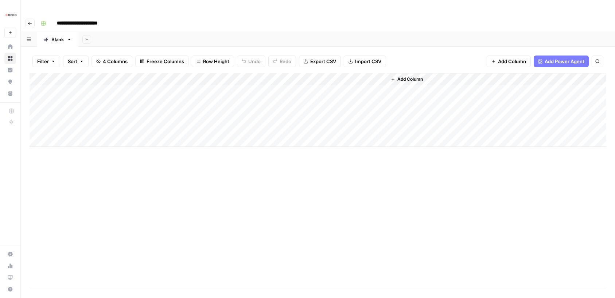
click at [82, 74] on div "Add Column" at bounding box center [318, 110] width 577 height 74
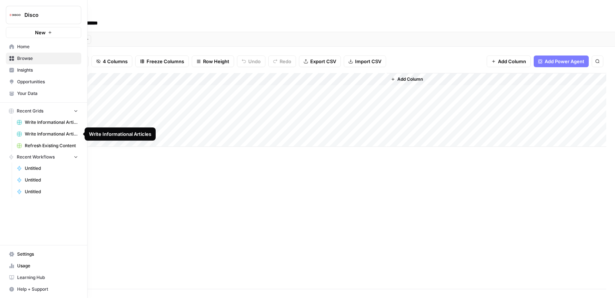
click at [59, 145] on span "Refresh Existing Content" at bounding box center [51, 145] width 53 height 7
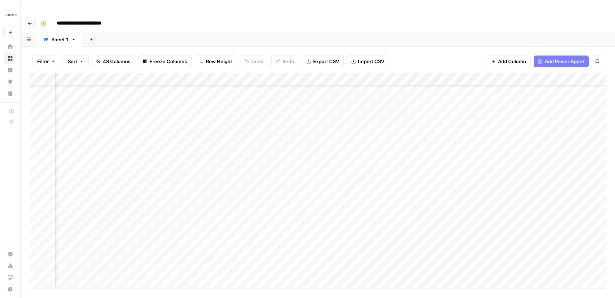
scroll to position [5378, 74]
click at [58, 81] on div "Add Column" at bounding box center [318, 103] width 577 height 61
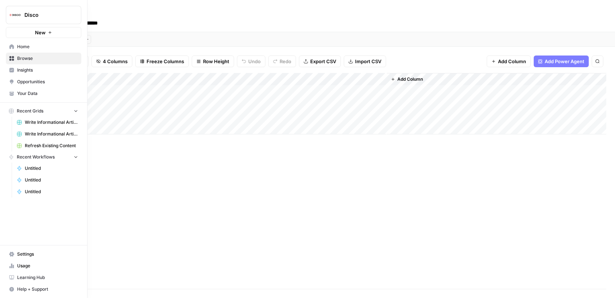
click at [13, 58] on icon at bounding box center [11, 58] width 5 height 5
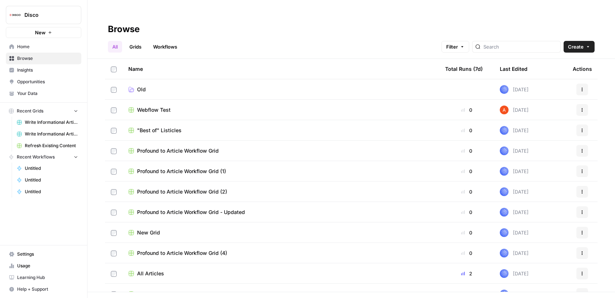
click at [50, 119] on span "Write Informational Articles" at bounding box center [51, 122] width 53 height 7
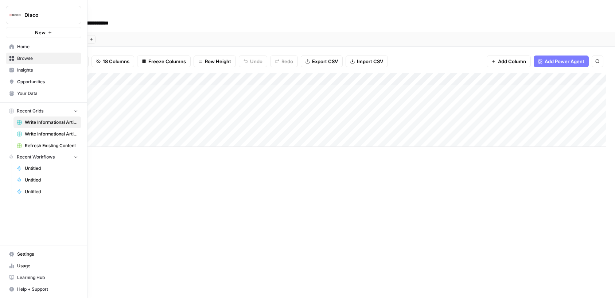
click at [11, 59] on icon at bounding box center [11, 58] width 5 height 5
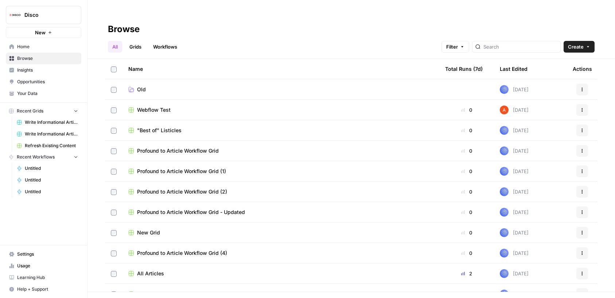
click at [33, 137] on link "Write Informational Articles" at bounding box center [47, 134] width 68 height 12
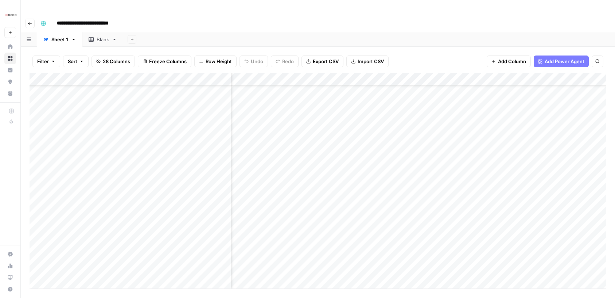
scroll to position [1905, 671]
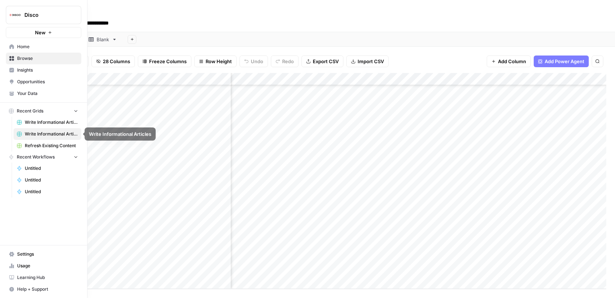
click at [51, 143] on span "Refresh Existing Content" at bounding box center [51, 145] width 53 height 7
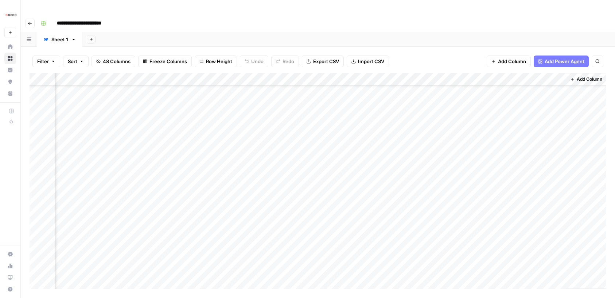
scroll to position [2769, 425]
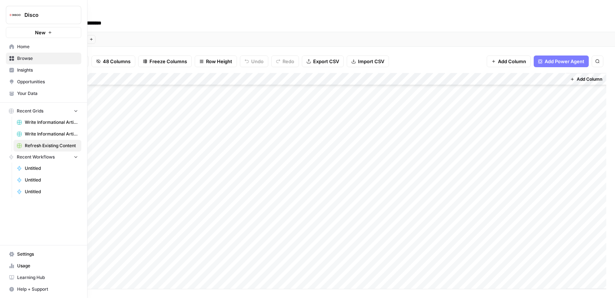
click at [10, 45] on icon at bounding box center [11, 46] width 5 height 5
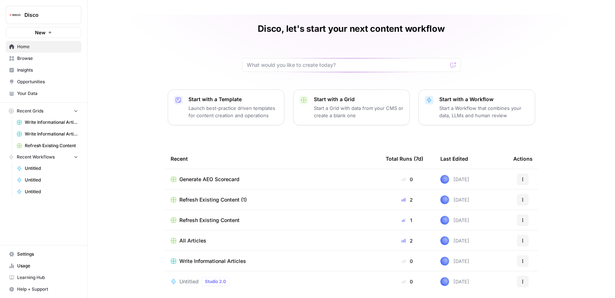
scroll to position [28, 0]
click at [215, 195] on span "Refresh Existing Content (1)" at bounding box center [212, 198] width 67 height 7
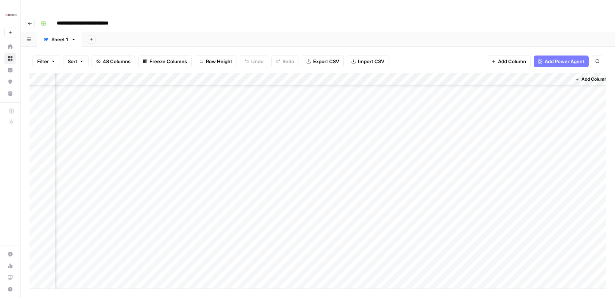
scroll to position [5378, 425]
click at [419, 231] on div "Add Column" at bounding box center [318, 181] width 577 height 216
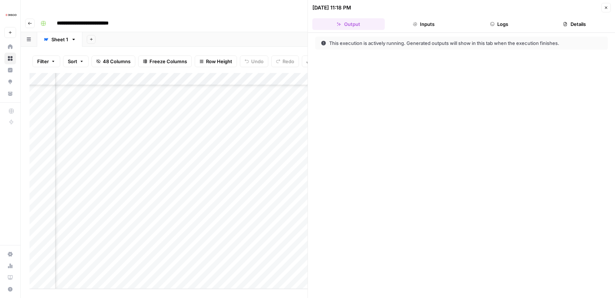
click at [429, 26] on button "Inputs" at bounding box center [424, 24] width 73 height 12
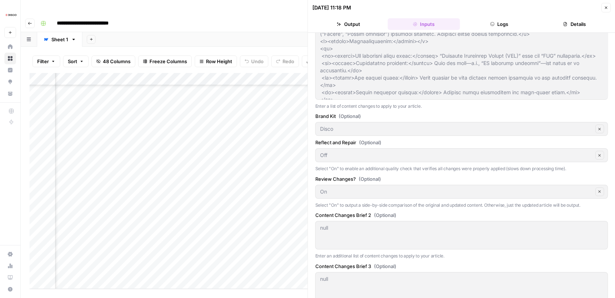
scroll to position [314, 0]
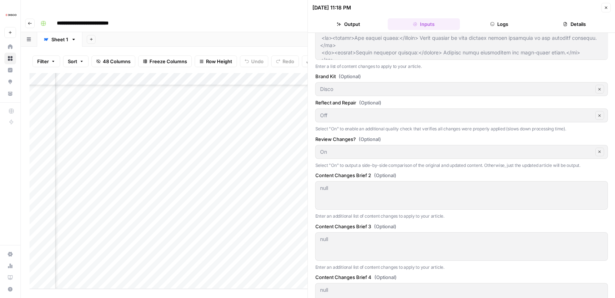
click at [609, 3] on div "Close" at bounding box center [606, 7] width 9 height 9
click at [606, 8] on icon "button" at bounding box center [606, 7] width 4 height 4
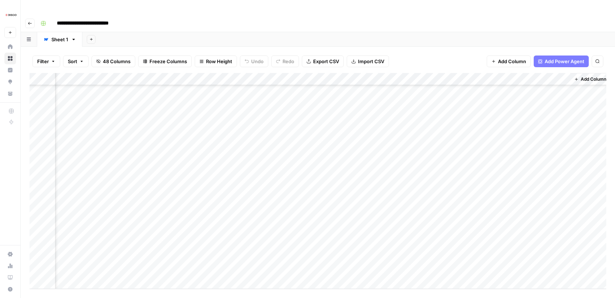
scroll to position [5378, 416]
click at [492, 231] on div "Add Column" at bounding box center [318, 181] width 577 height 216
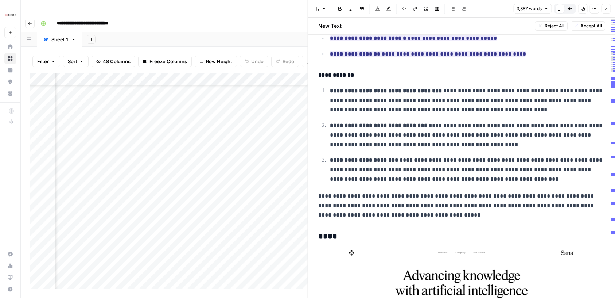
scroll to position [2429, 0]
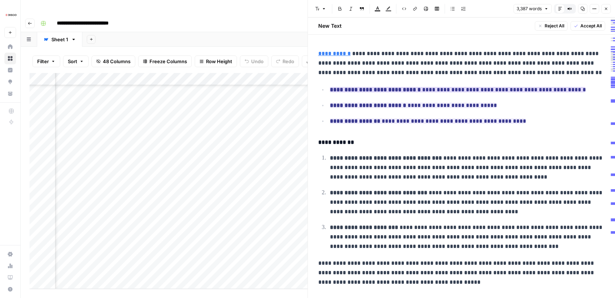
click at [472, 87] on ins "**********" at bounding box center [458, 89] width 256 height 5
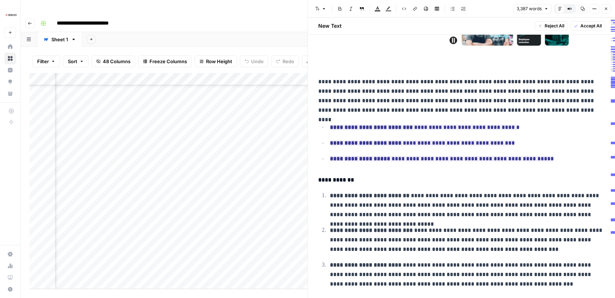
scroll to position [3756, 0]
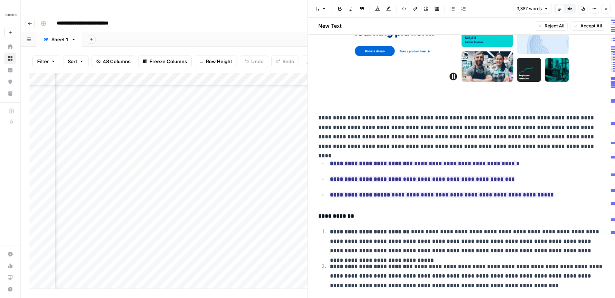
click at [606, 9] on icon "button" at bounding box center [606, 9] width 3 height 3
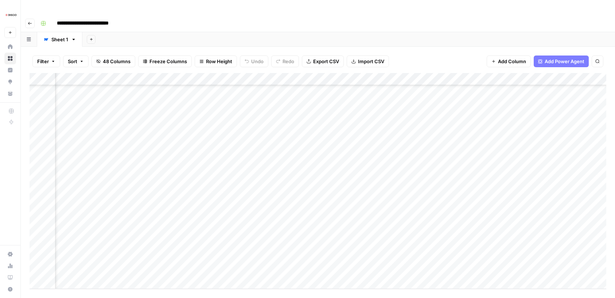
scroll to position [5378, 333]
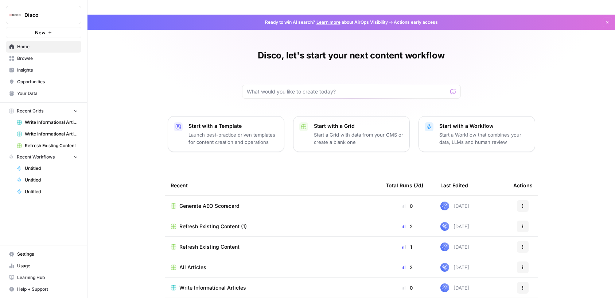
click at [242, 223] on span "Refresh Existing Content (1)" at bounding box center [212, 226] width 67 height 7
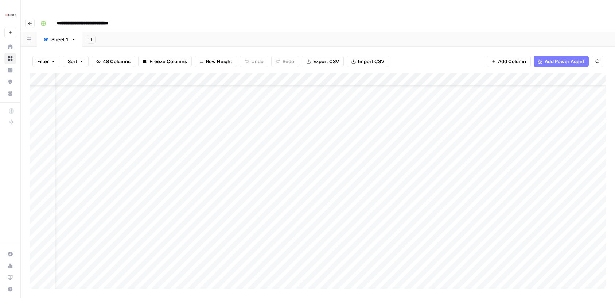
scroll to position [5378, 19]
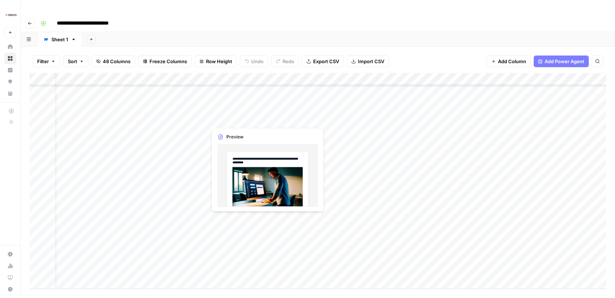
click at [249, 113] on div "Add Column" at bounding box center [318, 181] width 577 height 216
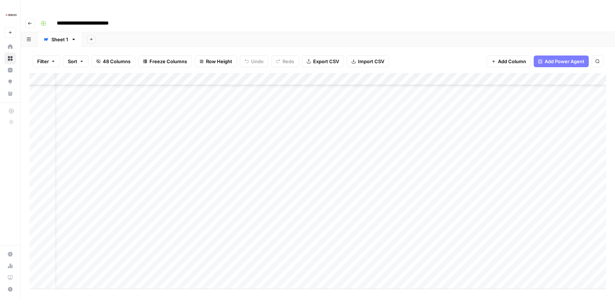
click at [325, 109] on div "Add Column" at bounding box center [318, 181] width 577 height 216
type input "*********"
click at [358, 229] on div "Add Column" at bounding box center [318, 181] width 577 height 216
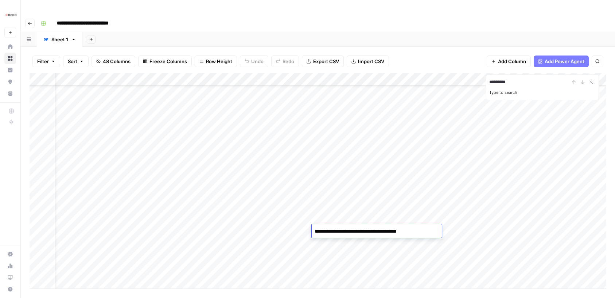
click at [358, 229] on textarea "**********" at bounding box center [370, 231] width 117 height 10
click at [358, 244] on div "Add Column" at bounding box center [318, 181] width 577 height 216
click at [376, 230] on div "Add Column" at bounding box center [318, 181] width 577 height 216
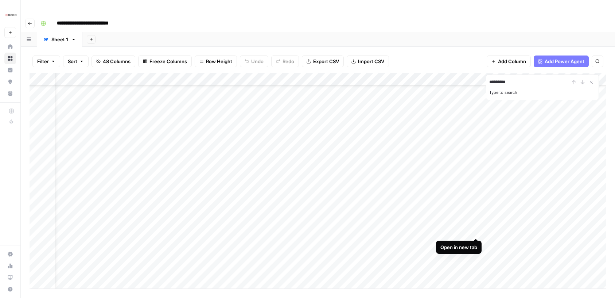
click at [462, 231] on div "Add Column" at bounding box center [318, 181] width 577 height 216
click at [476, 231] on div "Add Column" at bounding box center [318, 181] width 577 height 216
click at [491, 230] on div "Add Column" at bounding box center [318, 181] width 577 height 216
click at [482, 232] on div "Add Column" at bounding box center [318, 181] width 577 height 216
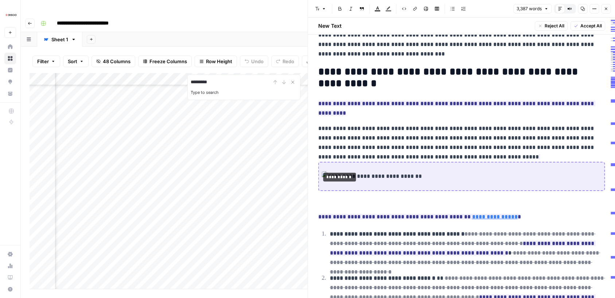
scroll to position [495, 0]
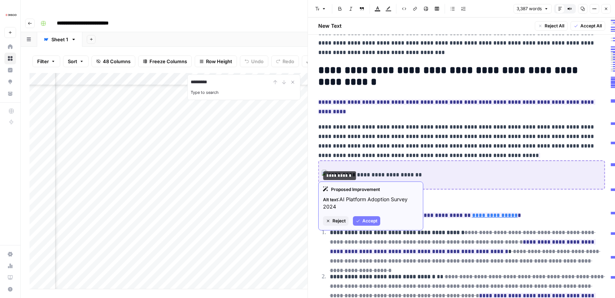
click at [370, 217] on span "Accept" at bounding box center [370, 220] width 15 height 7
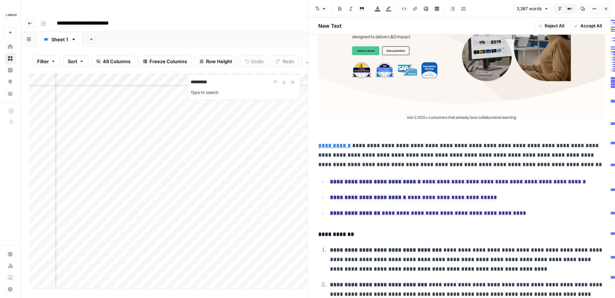
scroll to position [2339, 0]
click at [606, 9] on icon "button" at bounding box center [606, 9] width 3 height 3
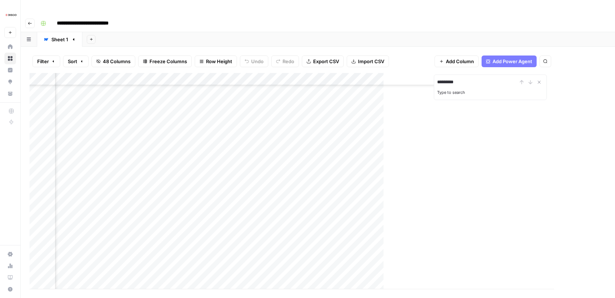
scroll to position [5376, 416]
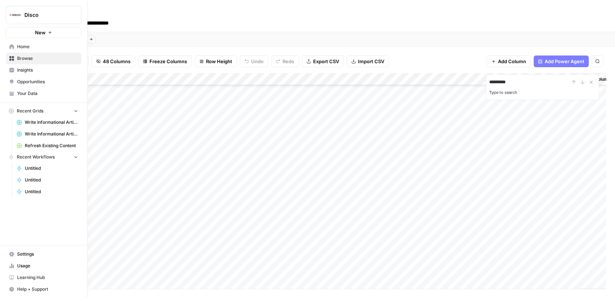
click at [22, 49] on span "Home" at bounding box center [47, 46] width 61 height 7
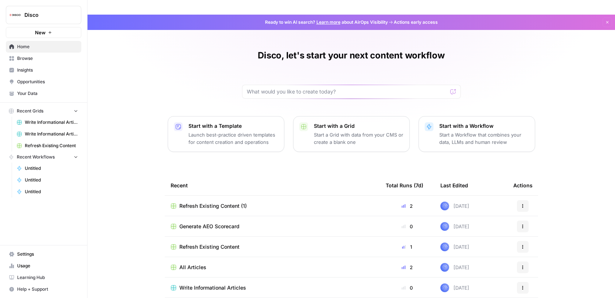
click at [31, 94] on span "Your Data" at bounding box center [47, 93] width 61 height 7
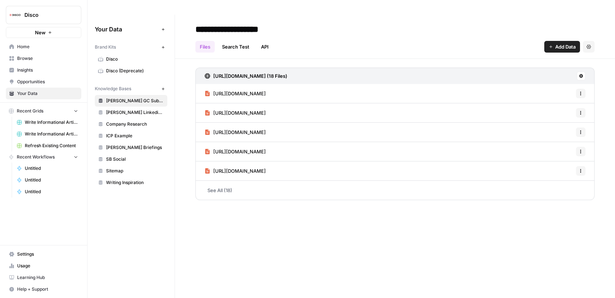
click at [47, 81] on span "Opportunities" at bounding box center [47, 81] width 61 height 7
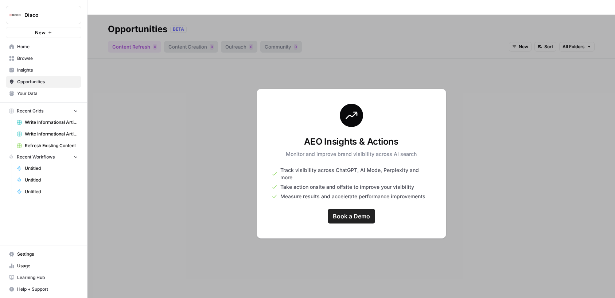
click at [328, 76] on div at bounding box center [352, 164] width 528 height 298
click at [45, 73] on span "Insights" at bounding box center [47, 70] width 61 height 7
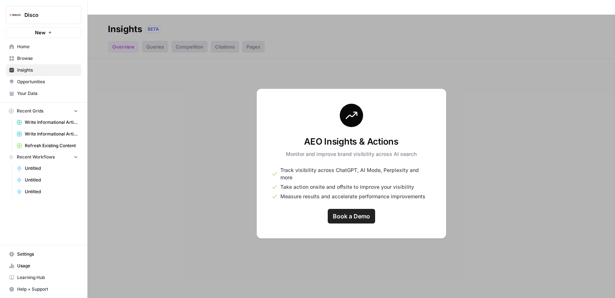
click at [37, 54] on link "Browse" at bounding box center [44, 59] width 76 height 12
